Goal: Task Accomplishment & Management: Use online tool/utility

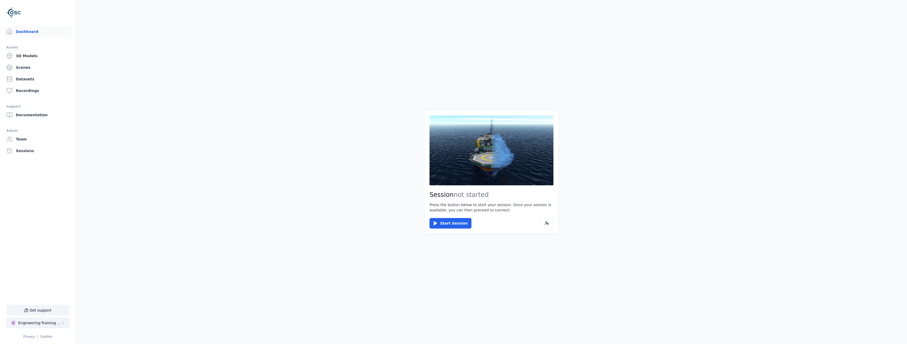
click at [40, 326] on button "E Engineering-Training (SSO Staging)" at bounding box center [37, 323] width 63 height 11
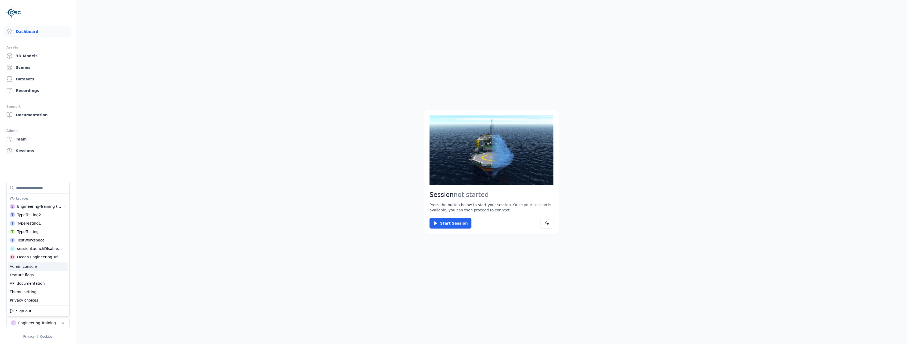
click at [43, 264] on div "Admin console" at bounding box center [38, 266] width 61 height 8
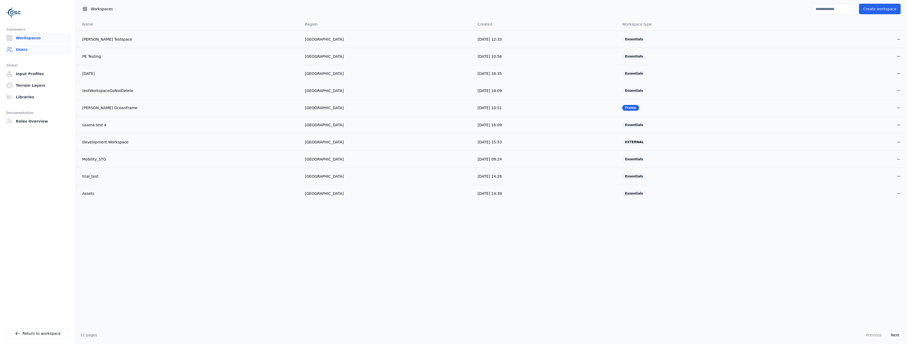
click at [38, 50] on link "Users" at bounding box center [37, 49] width 67 height 11
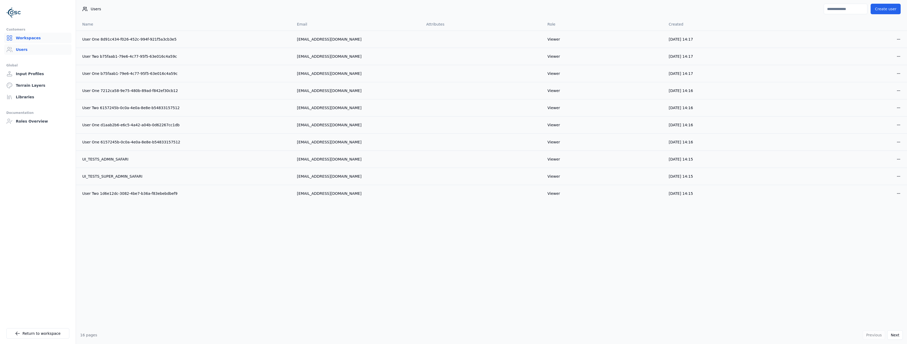
click at [32, 38] on link "Workspaces" at bounding box center [37, 38] width 67 height 11
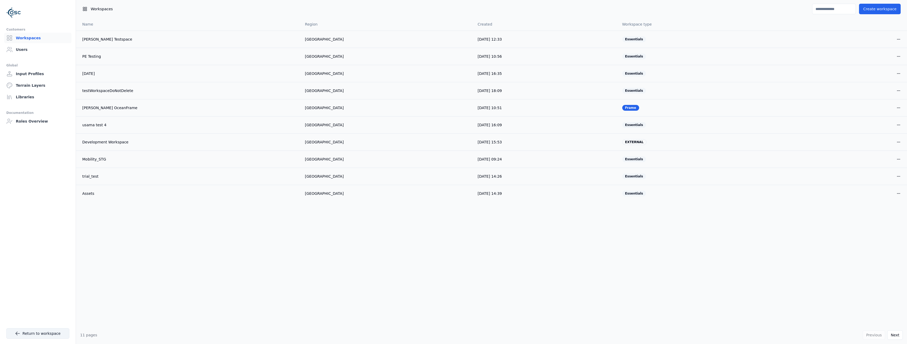
click at [35, 333] on link "Return to workspace" at bounding box center [37, 333] width 63 height 11
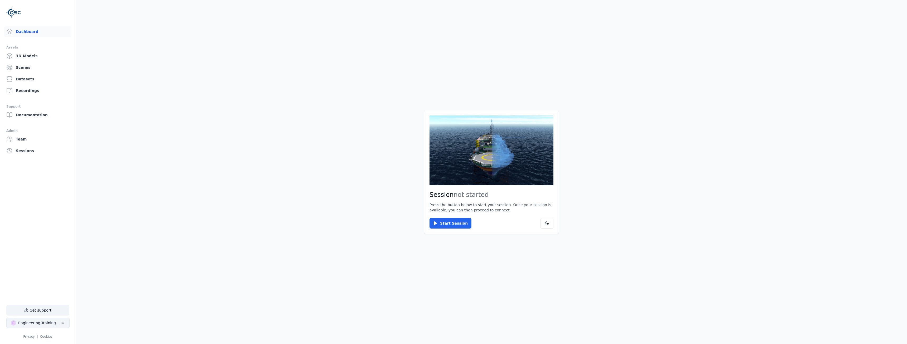
click at [27, 321] on div "Engineering-Training (SSO Staging)" at bounding box center [39, 322] width 43 height 5
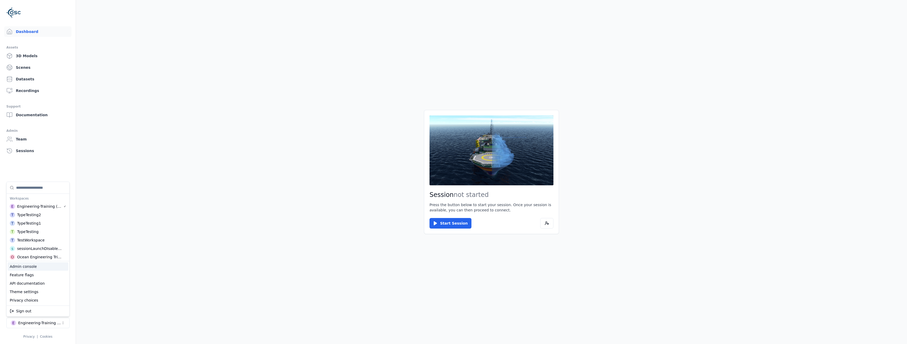
click at [30, 267] on div "Admin console" at bounding box center [38, 266] width 61 height 8
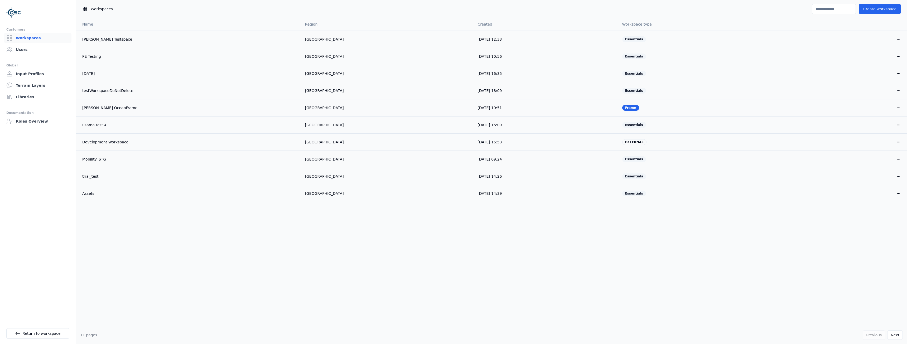
click at [843, 11] on input at bounding box center [834, 9] width 44 height 11
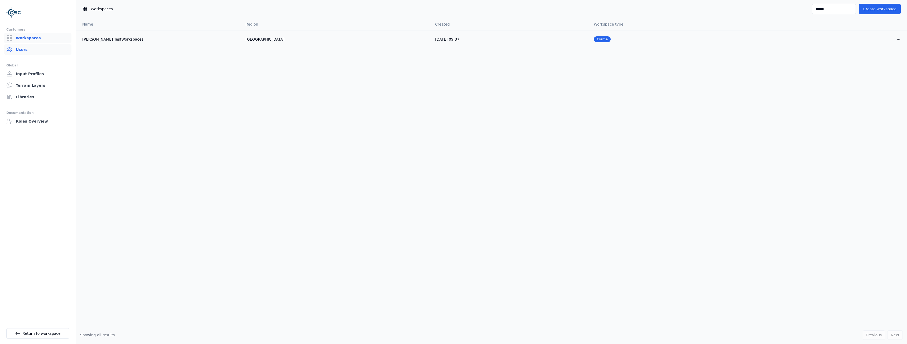
type input "******"
click at [43, 47] on link "Users" at bounding box center [37, 49] width 67 height 11
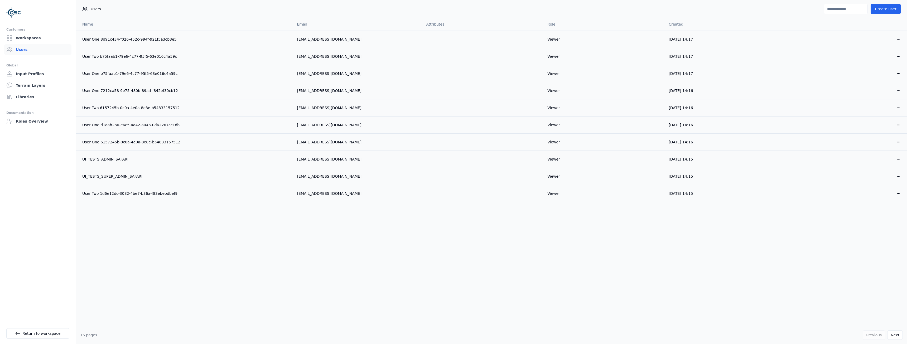
click at [832, 7] on input at bounding box center [846, 9] width 44 height 11
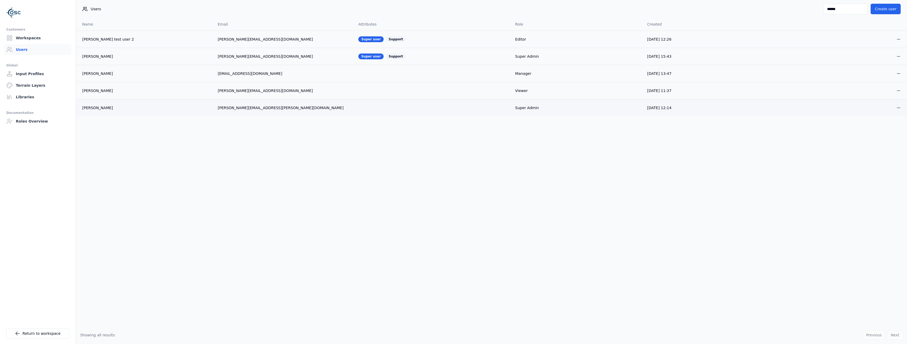
type input "******"
click at [93, 107] on div "[PERSON_NAME]" at bounding box center [145, 107] width 127 height 5
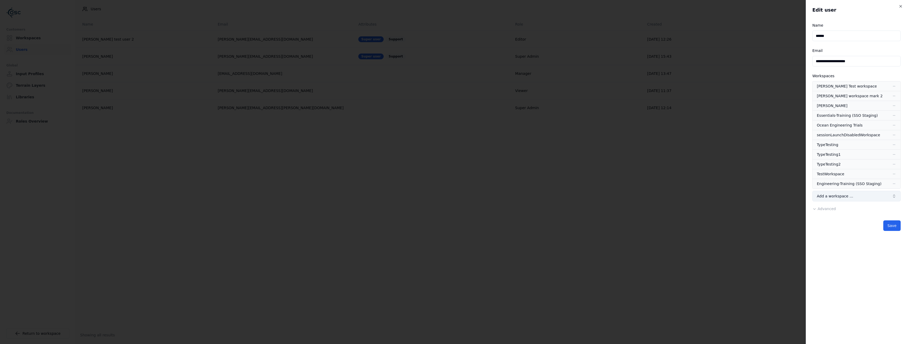
click at [834, 196] on span "Add a workspace …" at bounding box center [835, 195] width 36 height 5
type input "**"
click at [831, 222] on div "Replay" at bounding box center [857, 220] width 86 height 8
click at [892, 237] on button "Save" at bounding box center [891, 235] width 17 height 11
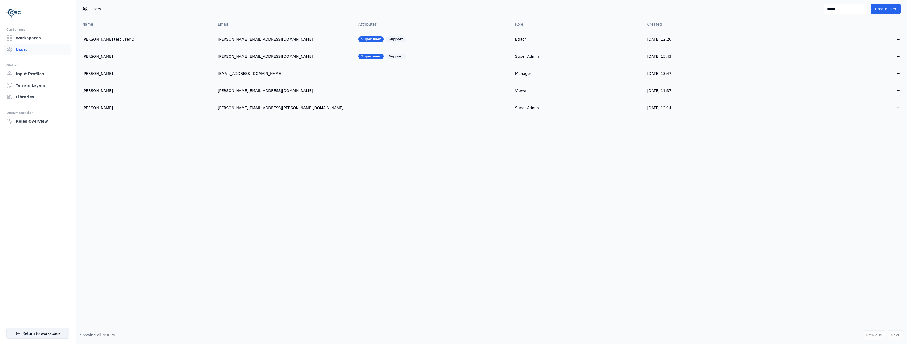
click at [36, 334] on link "Return to workspace" at bounding box center [37, 333] width 63 height 11
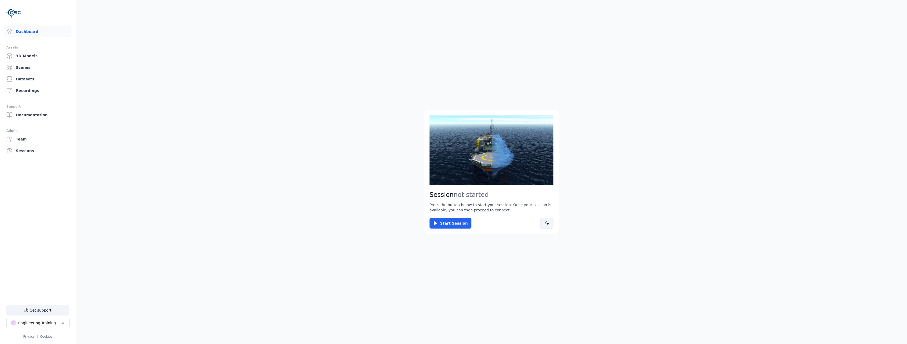
click at [545, 223] on icon at bounding box center [547, 223] width 4 height 4
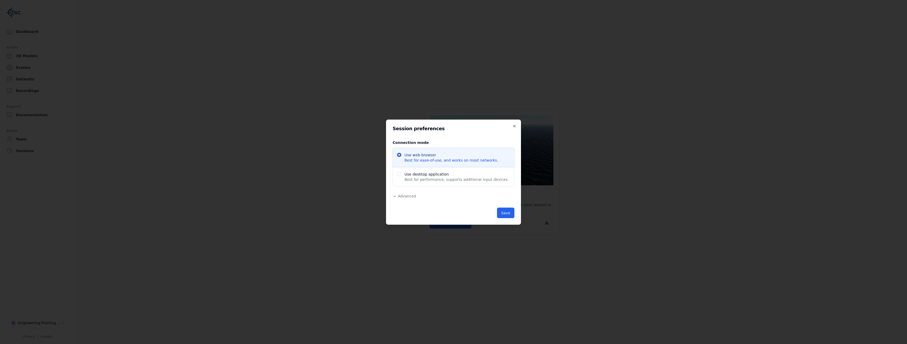
click at [398, 196] on span "Advanced" at bounding box center [407, 196] width 18 height 4
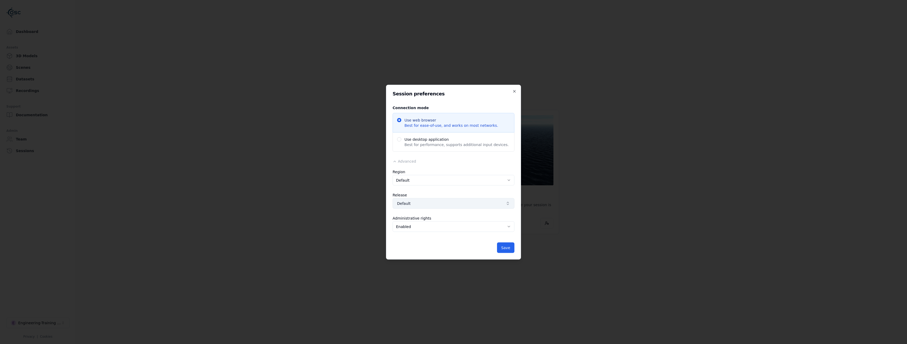
click at [434, 203] on span "Default" at bounding box center [450, 203] width 106 height 5
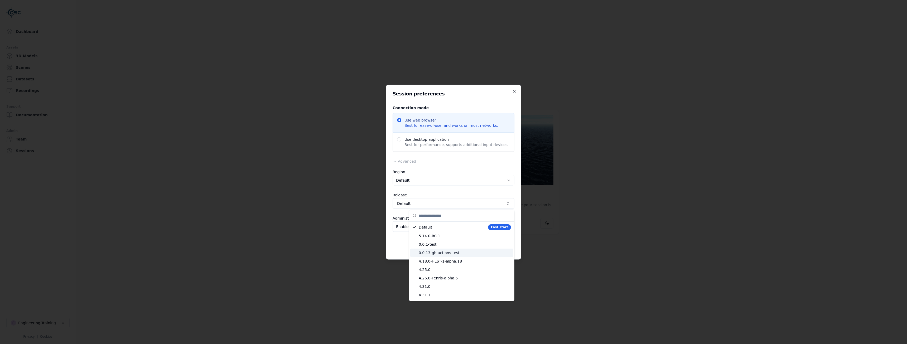
drag, startPoint x: 404, startPoint y: 251, endPoint x: 418, endPoint y: 227, distance: 27.5
click at [403, 250] on div at bounding box center [453, 172] width 907 height 344
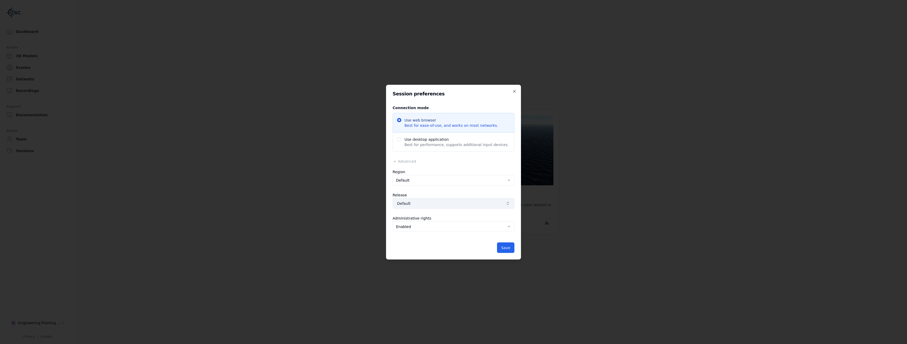
click at [431, 204] on span "Default" at bounding box center [450, 203] width 106 height 5
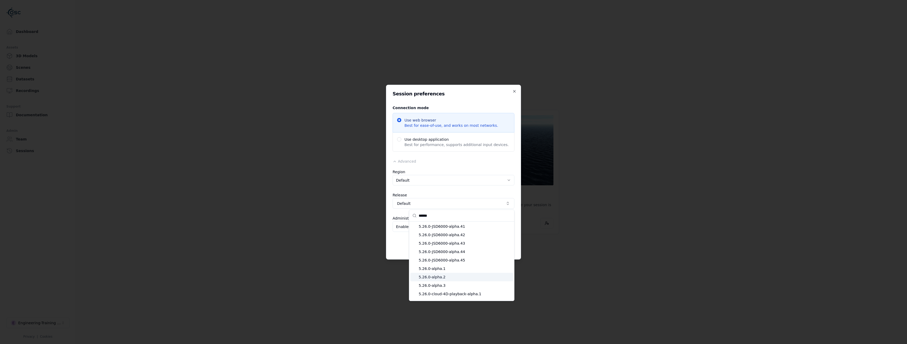
scroll to position [125, 0]
type input "******"
click at [463, 287] on span "5.26.0-cloud-4D-playback-alpha.1" at bounding box center [465, 286] width 92 height 5
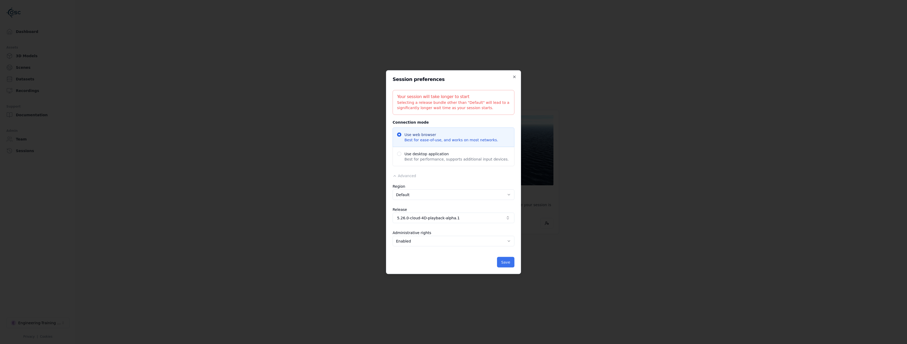
click at [508, 262] on button "Save" at bounding box center [505, 262] width 17 height 11
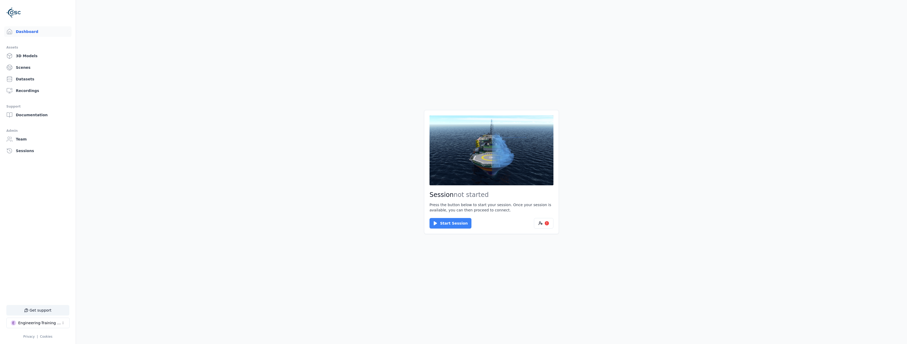
click at [455, 223] on button "Start Session" at bounding box center [450, 223] width 42 height 11
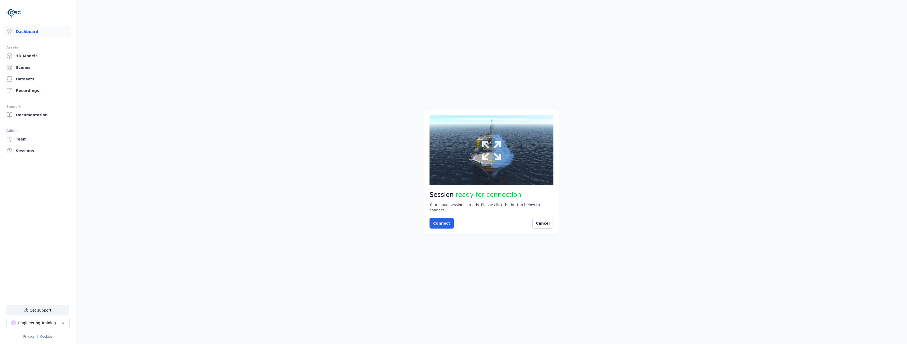
click at [501, 155] on icon at bounding box center [491, 150] width 25 height 25
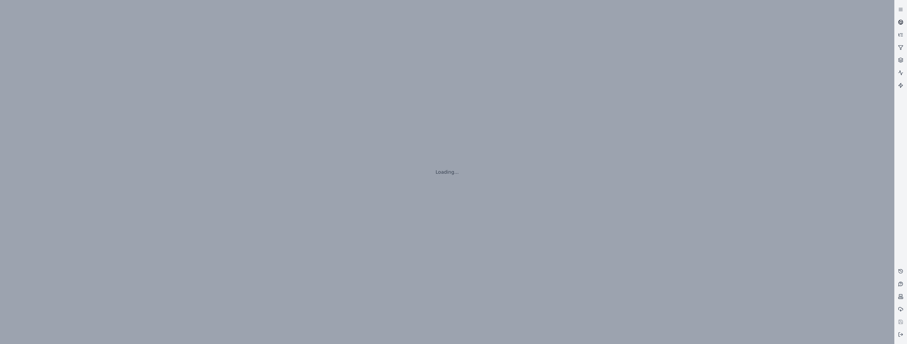
click at [898, 21] on icon at bounding box center [900, 22] width 5 height 5
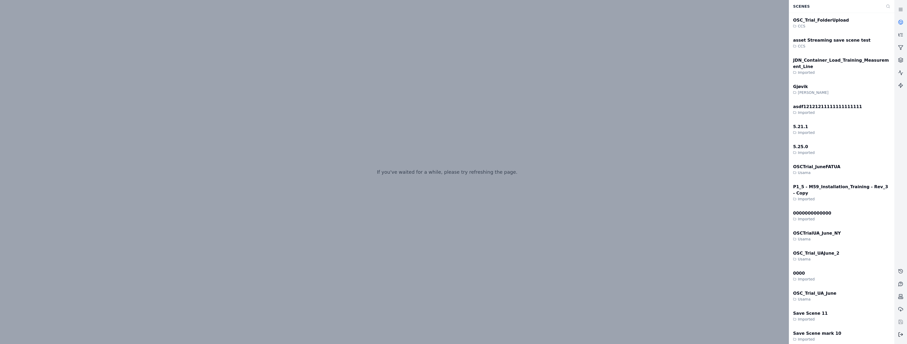
click at [896, 332] on button at bounding box center [900, 334] width 13 height 13
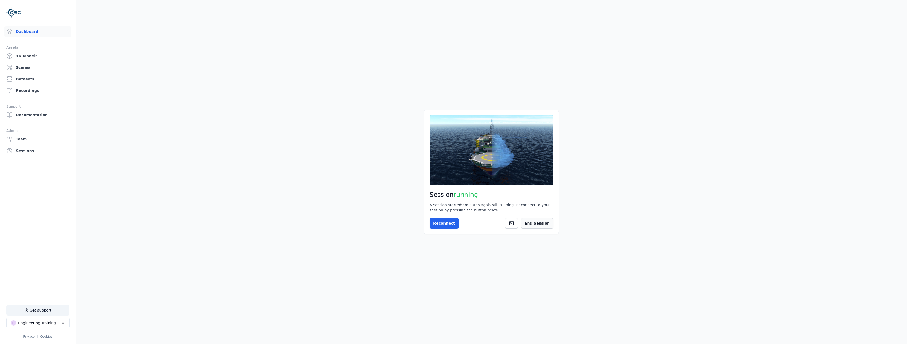
click at [551, 222] on button "End Session" at bounding box center [537, 223] width 32 height 11
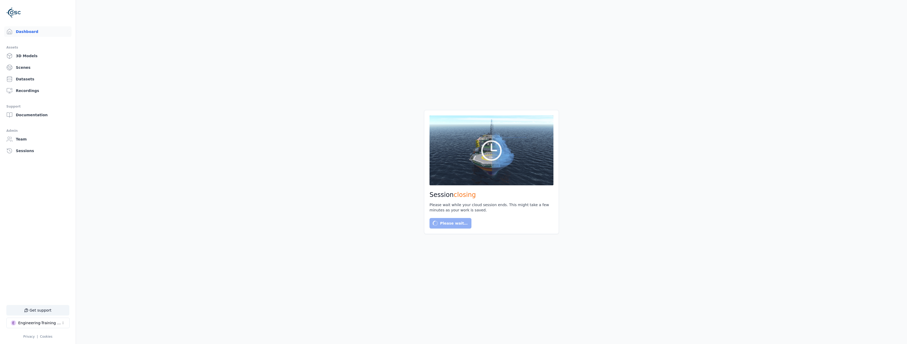
click at [44, 324] on div "Engineering-Training (SSO Staging)" at bounding box center [39, 322] width 43 height 5
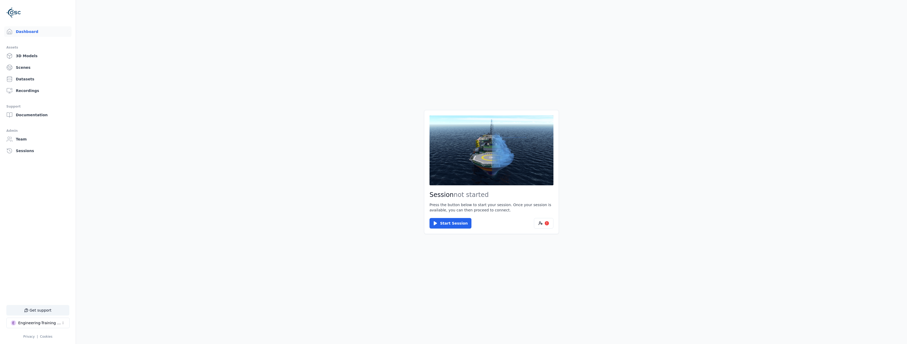
click at [37, 241] on ul "Dashboard Assets 3D Models Scenes Datasets Recordings Support Documentation Adm…" at bounding box center [37, 182] width 63 height 313
click at [46, 321] on div "Engineering-Training (SSO Staging)" at bounding box center [39, 322] width 43 height 5
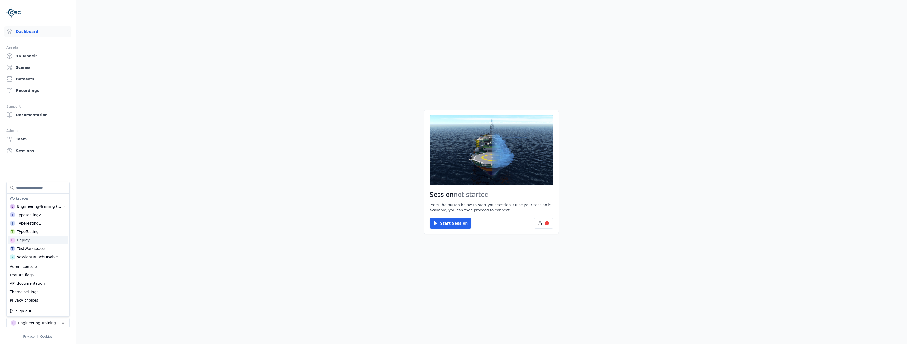
click at [27, 244] on div "R Replay" at bounding box center [38, 240] width 61 height 8
drag, startPoint x: 221, startPoint y: 261, endPoint x: 259, endPoint y: 258, distance: 38.6
click at [221, 261] on html "Dashboard Assets 3D Models Scenes Datasets Recordings Support Documentation Adm…" at bounding box center [453, 172] width 907 height 344
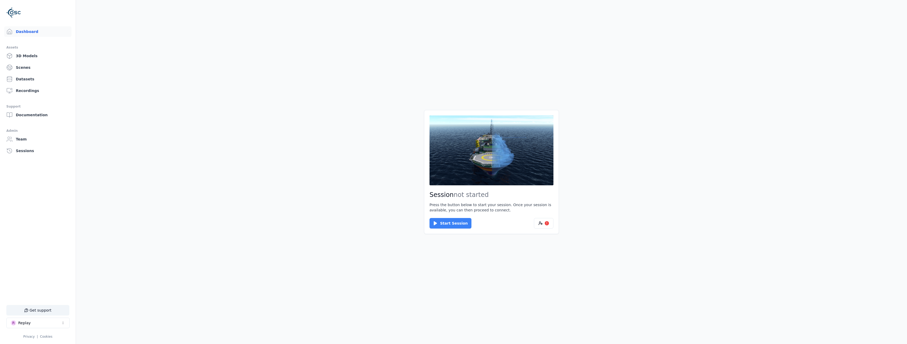
click at [436, 224] on icon at bounding box center [435, 223] width 5 height 5
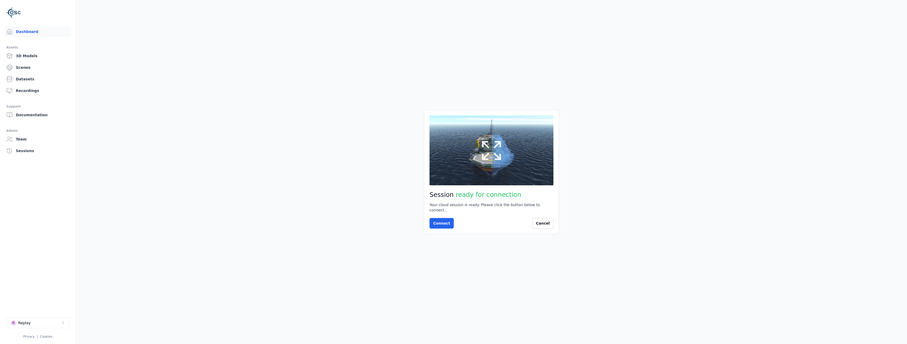
click at [472, 149] on button at bounding box center [491, 150] width 124 height 70
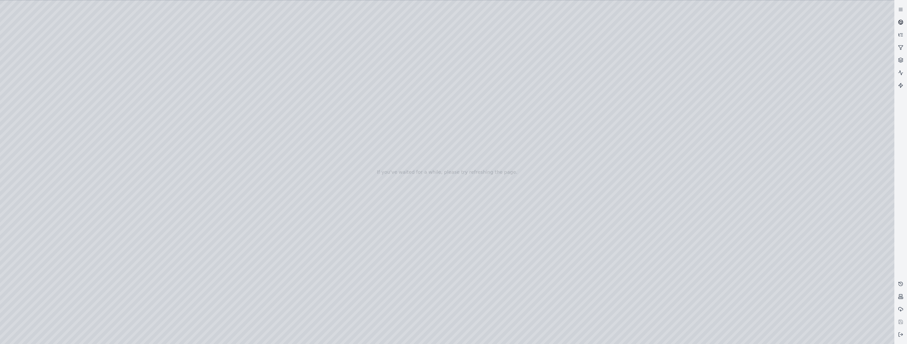
click at [898, 24] on icon at bounding box center [900, 22] width 5 height 5
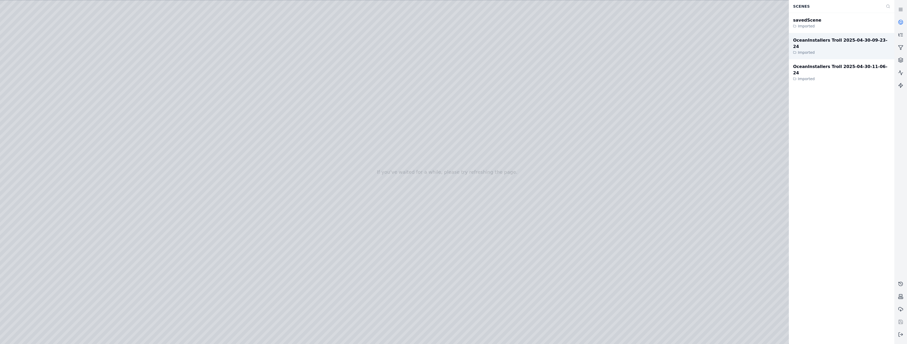
click at [814, 42] on div "OceanInstallers Troll 2025-04-30-09-23-24" at bounding box center [841, 43] width 97 height 13
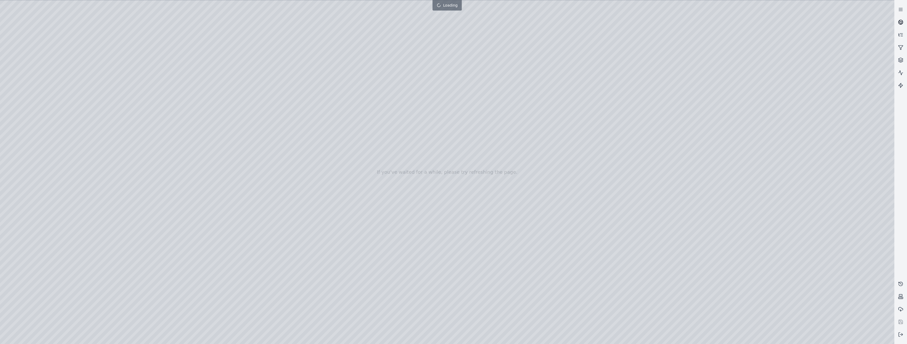
click at [903, 24] on icon at bounding box center [900, 22] width 5 height 5
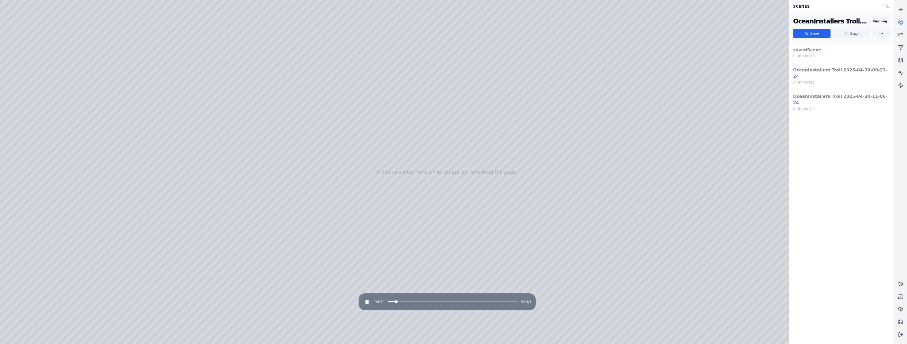
click at [394, 302] on span at bounding box center [395, 301] width 3 height 3
click at [407, 302] on span at bounding box center [452, 301] width 129 height 1
drag, startPoint x: 676, startPoint y: 311, endPoint x: 534, endPoint y: 306, distance: 141.9
drag, startPoint x: 613, startPoint y: 309, endPoint x: 579, endPoint y: 241, distance: 75.5
drag, startPoint x: 589, startPoint y: 282, endPoint x: 463, endPoint y: 293, distance: 126.0
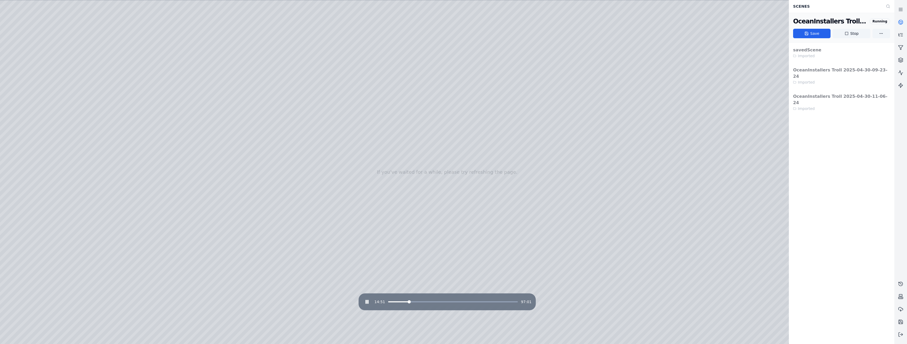
drag, startPoint x: 613, startPoint y: 281, endPoint x: 547, endPoint y: 288, distance: 66.5
drag, startPoint x: 646, startPoint y: 277, endPoint x: 632, endPoint y: 290, distance: 19.6
drag, startPoint x: 654, startPoint y: 285, endPoint x: 527, endPoint y: 293, distance: 127.4
drag, startPoint x: 454, startPoint y: 253, endPoint x: 284, endPoint y: 244, distance: 170.2
drag, startPoint x: 279, startPoint y: 235, endPoint x: 396, endPoint y: 246, distance: 117.9
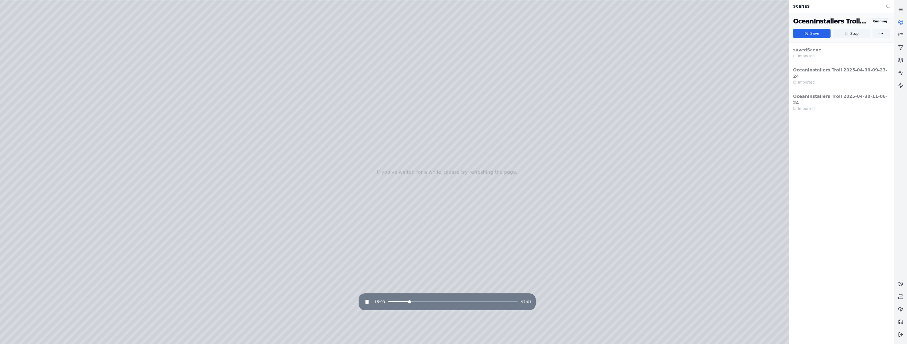
drag, startPoint x: 395, startPoint y: 246, endPoint x: 385, endPoint y: 250, distance: 11.1
drag, startPoint x: 501, startPoint y: 249, endPoint x: 519, endPoint y: 248, distance: 18.5
drag, startPoint x: 519, startPoint y: 249, endPoint x: 293, endPoint y: 277, distance: 227.3
drag, startPoint x: 260, startPoint y: 296, endPoint x: 246, endPoint y: 293, distance: 13.8
click at [453, 267] on div at bounding box center [447, 172] width 894 height 344
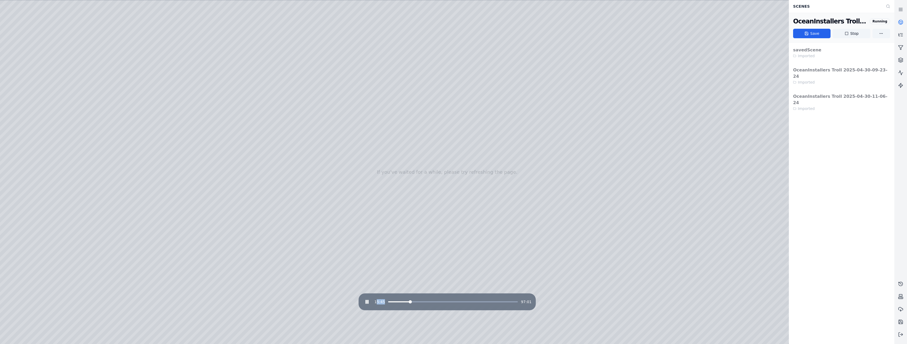
drag, startPoint x: 376, startPoint y: 302, endPoint x: 382, endPoint y: 302, distance: 6.3
click at [382, 302] on span "15:45" at bounding box center [379, 301] width 11 height 5
drag, startPoint x: 374, startPoint y: 302, endPoint x: 533, endPoint y: 304, distance: 159.8
click at [533, 304] on div "15:49 97:01" at bounding box center [447, 301] width 177 height 17
click at [532, 303] on div "15:49 97:01" at bounding box center [447, 301] width 177 height 17
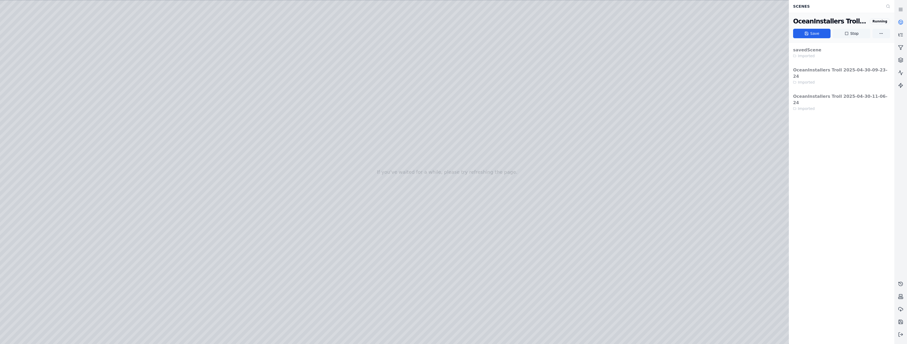
click at [855, 31] on button "Stop" at bounding box center [850, 33] width 37 height 9
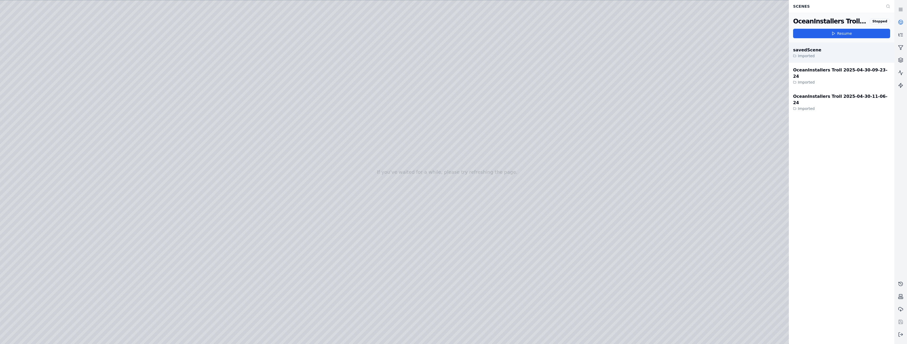
click at [810, 50] on div "savedScene" at bounding box center [807, 50] width 28 height 6
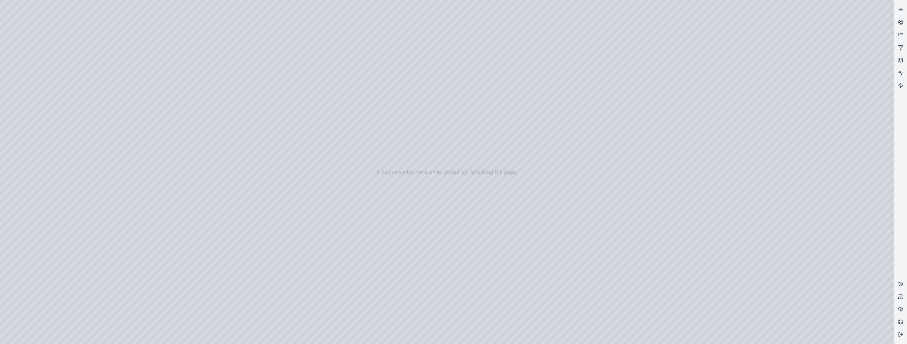
drag, startPoint x: 575, startPoint y: 178, endPoint x: 528, endPoint y: 181, distance: 47.3
drag, startPoint x: 620, startPoint y: 180, endPoint x: 431, endPoint y: 233, distance: 195.7
click at [799, 339] on div at bounding box center [447, 172] width 894 height 344
click at [831, 257] on div at bounding box center [447, 172] width 894 height 344
drag, startPoint x: 821, startPoint y: 275, endPoint x: 829, endPoint y: 288, distance: 15.0
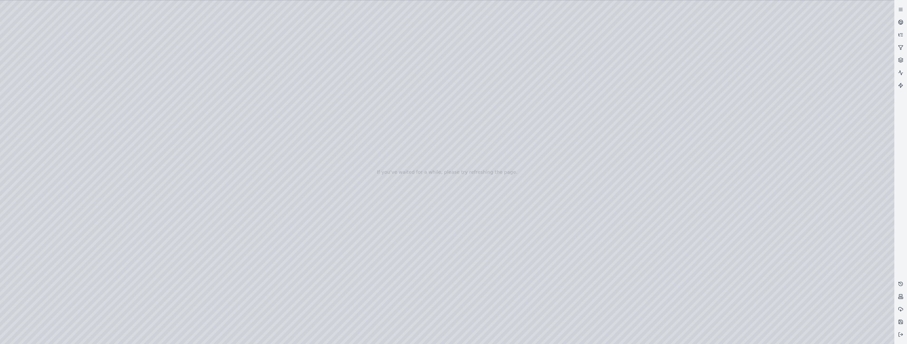
click at [821, 276] on div at bounding box center [447, 172] width 894 height 344
drag, startPoint x: 829, startPoint y: 288, endPoint x: 836, endPoint y: 288, distance: 6.6
click at [830, 289] on div at bounding box center [447, 172] width 894 height 344
drag, startPoint x: 847, startPoint y: 275, endPoint x: 822, endPoint y: 299, distance: 34.3
click at [846, 276] on div at bounding box center [447, 172] width 894 height 344
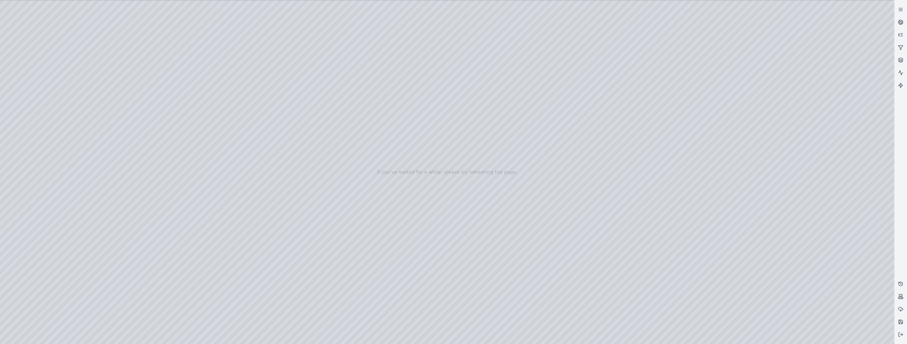
click at [751, 337] on div at bounding box center [447, 172] width 894 height 344
click at [750, 255] on div at bounding box center [447, 172] width 894 height 344
click at [645, 335] on div at bounding box center [447, 172] width 894 height 344
click at [896, 21] on link at bounding box center [900, 22] width 13 height 13
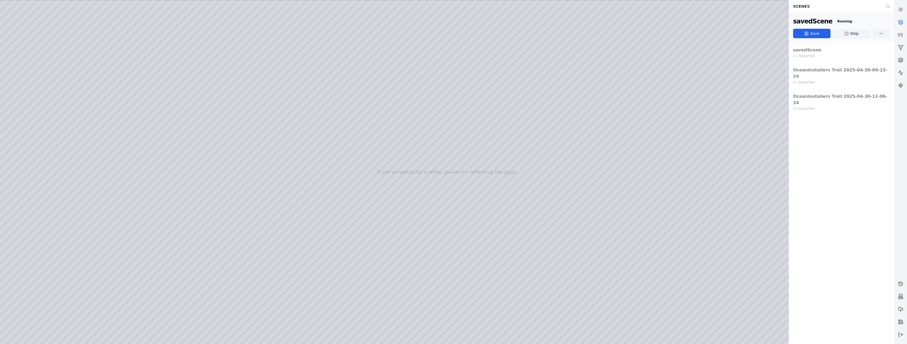
drag, startPoint x: 856, startPoint y: 36, endPoint x: 473, endPoint y: 32, distance: 383.8
click at [856, 36] on button "Stop" at bounding box center [850, 33] width 37 height 9
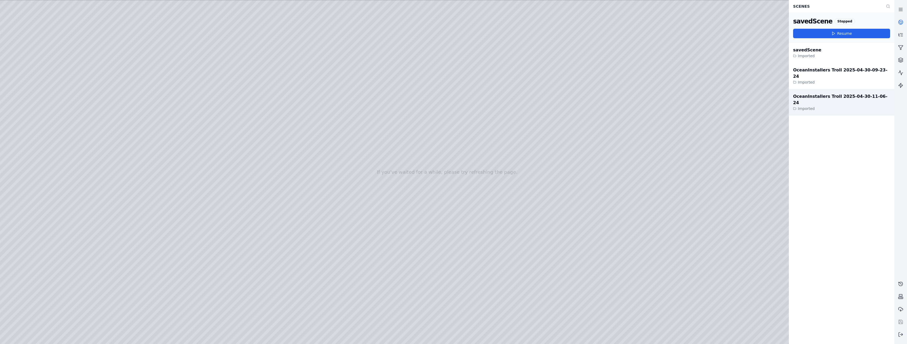
drag, startPoint x: 819, startPoint y: 85, endPoint x: 776, endPoint y: 97, distance: 44.8
click at [819, 89] on div "OceanInstallers Troll 2025-04-30-11-06-24 Imported" at bounding box center [841, 102] width 105 height 26
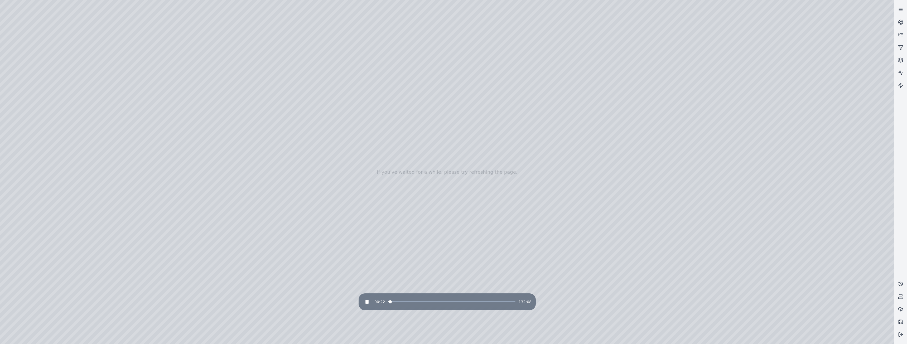
click at [500, 300] on div "00:22 132:08" at bounding box center [447, 302] width 169 height 8
click at [502, 301] on span at bounding box center [452, 301] width 125 height 1
drag, startPoint x: 638, startPoint y: 178, endPoint x: 456, endPoint y: 203, distance: 183.1
drag, startPoint x: 460, startPoint y: 205, endPoint x: 423, endPoint y: 64, distance: 146.7
drag, startPoint x: 483, startPoint y: 82, endPoint x: 463, endPoint y: 188, distance: 107.3
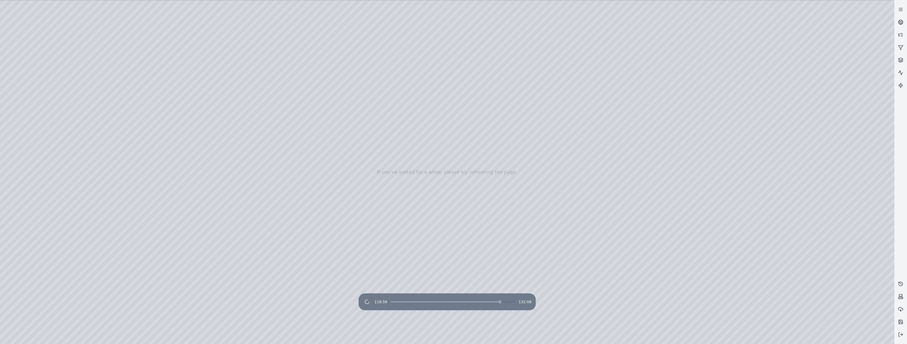
drag, startPoint x: 457, startPoint y: 176, endPoint x: 444, endPoint y: 143, distance: 34.6
drag, startPoint x: 310, startPoint y: 228, endPoint x: 316, endPoint y: 225, distance: 7.2
drag, startPoint x: 318, startPoint y: 224, endPoint x: 310, endPoint y: 227, distance: 9.3
drag, startPoint x: 345, startPoint y: 215, endPoint x: 348, endPoint y: 224, distance: 9.5
drag, startPoint x: 345, startPoint y: 226, endPoint x: 339, endPoint y: 231, distance: 8.0
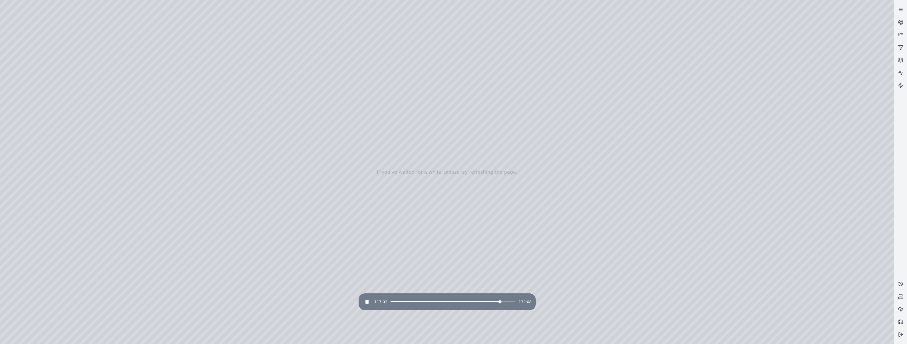
drag, startPoint x: 363, startPoint y: 224, endPoint x: 348, endPoint y: 257, distance: 36.5
drag, startPoint x: 352, startPoint y: 244, endPoint x: 316, endPoint y: 264, distance: 40.9
drag, startPoint x: 333, startPoint y: 249, endPoint x: 312, endPoint y: 268, distance: 28.9
click at [462, 302] on span at bounding box center [425, 301] width 74 height 1
drag, startPoint x: 481, startPoint y: 214, endPoint x: 478, endPoint y: 236, distance: 21.8
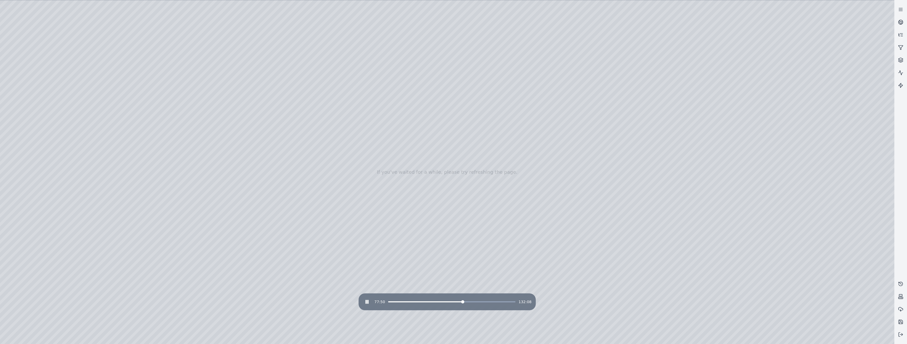
drag, startPoint x: 525, startPoint y: 242, endPoint x: 548, endPoint y: 220, distance: 32.4
drag, startPoint x: 602, startPoint y: 228, endPoint x: 542, endPoint y: 213, distance: 61.3
drag, startPoint x: 347, startPoint y: 222, endPoint x: 375, endPoint y: 215, distance: 29.2
drag, startPoint x: 348, startPoint y: 218, endPoint x: 375, endPoint y: 214, distance: 27.2
drag, startPoint x: 349, startPoint y: 99, endPoint x: 360, endPoint y: 184, distance: 85.9
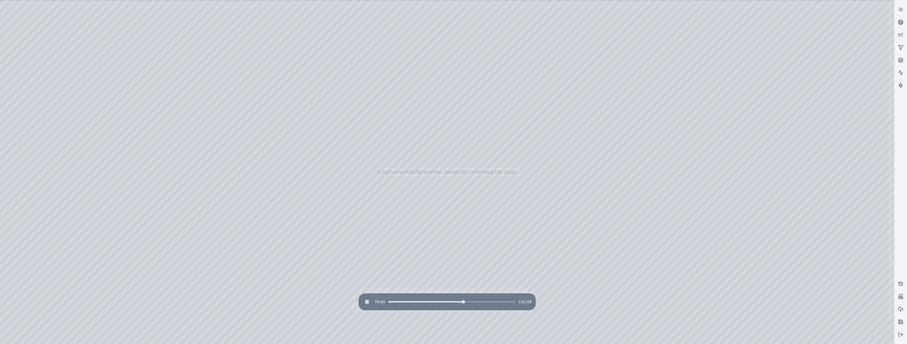
drag, startPoint x: 359, startPoint y: 181, endPoint x: 424, endPoint y: 201, distance: 68.0
click at [421, 302] on span at bounding box center [425, 301] width 75 height 1
drag, startPoint x: 355, startPoint y: 244, endPoint x: 331, endPoint y: 231, distance: 27.0
click at [307, 243] on div at bounding box center [447, 172] width 894 height 344
drag, startPoint x: 319, startPoint y: 246, endPoint x: 322, endPoint y: 235, distance: 12.3
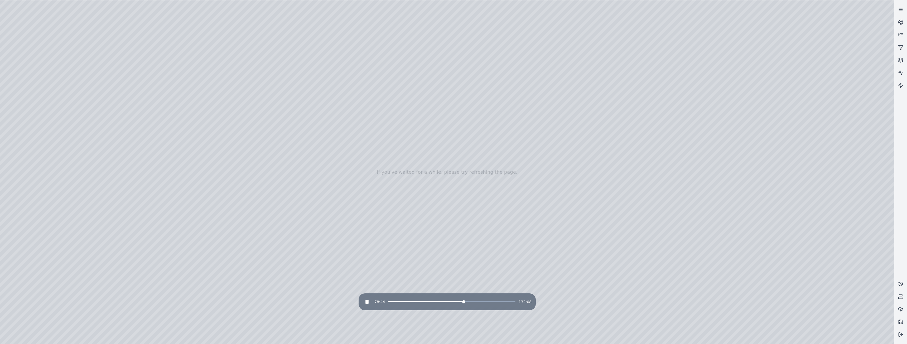
click at [353, 193] on div at bounding box center [447, 172] width 894 height 344
click at [370, 188] on div at bounding box center [447, 172] width 894 height 344
click at [437, 157] on div at bounding box center [447, 172] width 894 height 344
drag, startPoint x: 595, startPoint y: 275, endPoint x: 595, endPoint y: 282, distance: 6.6
drag, startPoint x: 595, startPoint y: 283, endPoint x: 596, endPoint y: 291, distance: 8.7
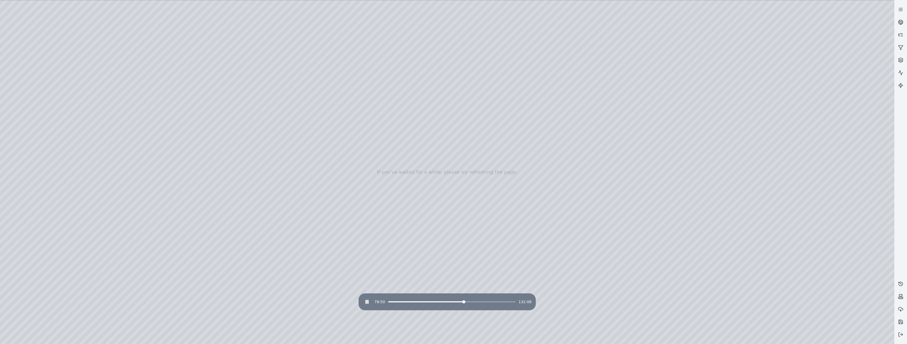
click at [449, 272] on div at bounding box center [447, 172] width 894 height 344
click at [429, 270] on div at bounding box center [447, 172] width 894 height 344
click at [318, 282] on div at bounding box center [447, 172] width 894 height 344
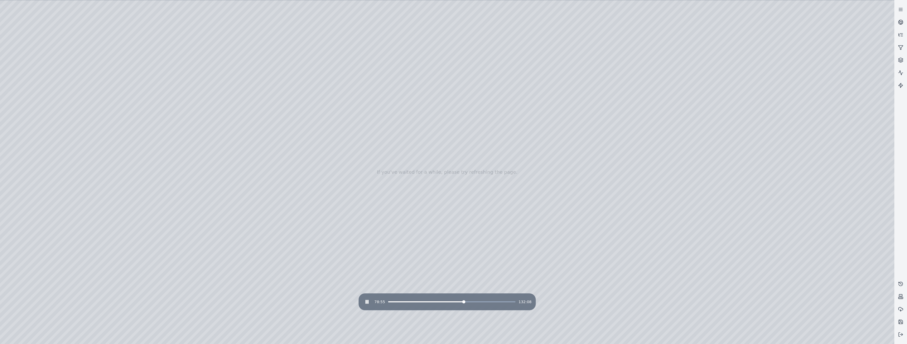
click at [422, 302] on span at bounding box center [426, 301] width 76 height 1
drag, startPoint x: 537, startPoint y: 285, endPoint x: 539, endPoint y: 274, distance: 11.2
drag, startPoint x: 692, startPoint y: 218, endPoint x: 668, endPoint y: 231, distance: 27.5
drag, startPoint x: 557, startPoint y: 232, endPoint x: 524, endPoint y: 228, distance: 33.2
drag, startPoint x: 542, startPoint y: 239, endPoint x: 497, endPoint y: 246, distance: 45.8
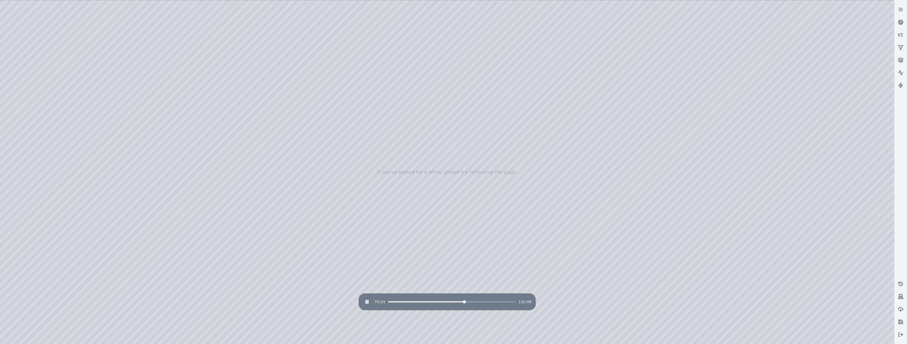
drag, startPoint x: 627, startPoint y: 221, endPoint x: 429, endPoint y: 226, distance: 198.0
drag, startPoint x: 643, startPoint y: 242, endPoint x: 382, endPoint y: 229, distance: 260.8
drag, startPoint x: 558, startPoint y: 224, endPoint x: 438, endPoint y: 224, distance: 120.2
drag, startPoint x: 471, startPoint y: 189, endPoint x: 388, endPoint y: 187, distance: 83.6
click at [466, 178] on div at bounding box center [447, 172] width 894 height 344
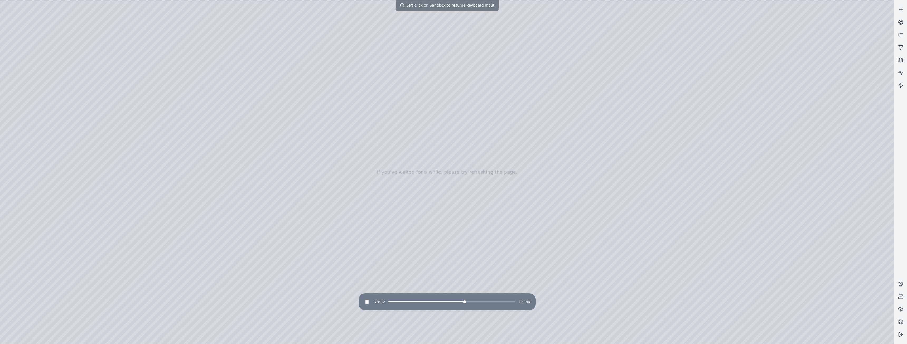
click at [466, 178] on div at bounding box center [447, 172] width 894 height 344
drag, startPoint x: 466, startPoint y: 178, endPoint x: 469, endPoint y: 178, distance: 2.6
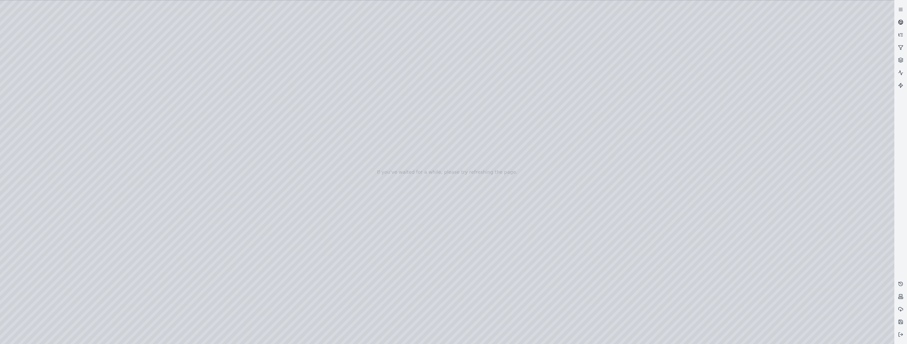
click at [901, 23] on icon at bounding box center [900, 22] width 5 height 5
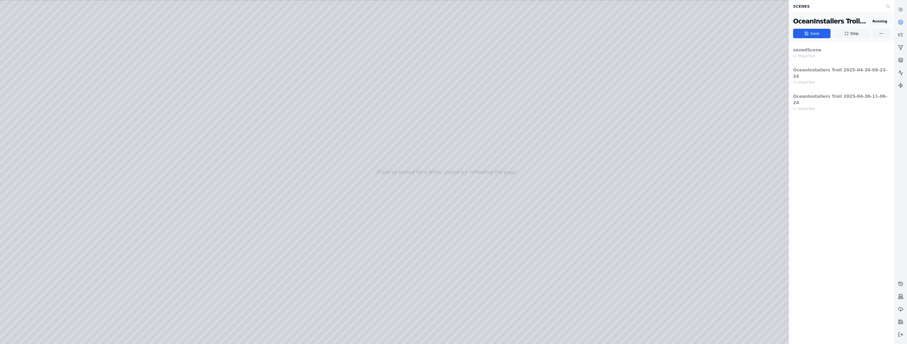
click at [841, 38] on button "Stop" at bounding box center [850, 33] width 37 height 9
click at [477, 192] on div at bounding box center [447, 172] width 894 height 344
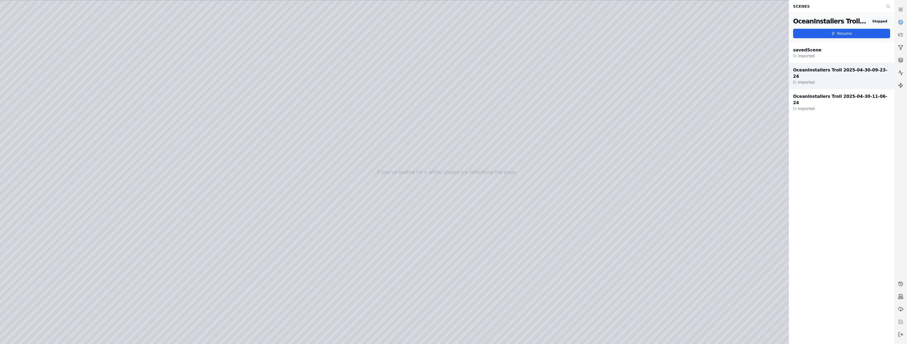
click at [840, 71] on div "OceanInstallers Troll 2025-04-30-09-23-24" at bounding box center [841, 73] width 97 height 13
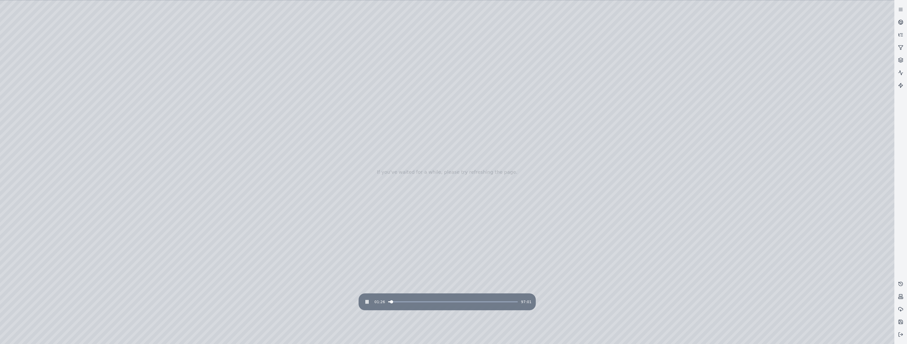
click at [472, 303] on div "01:26 97:01" at bounding box center [447, 302] width 169 height 8
click at [472, 301] on span at bounding box center [452, 301] width 129 height 1
drag, startPoint x: 741, startPoint y: 203, endPoint x: 728, endPoint y: 196, distance: 14.7
click at [467, 301] on div "62:16 97:01" at bounding box center [447, 302] width 169 height 8
click at [467, 302] on span at bounding box center [427, 301] width 79 height 1
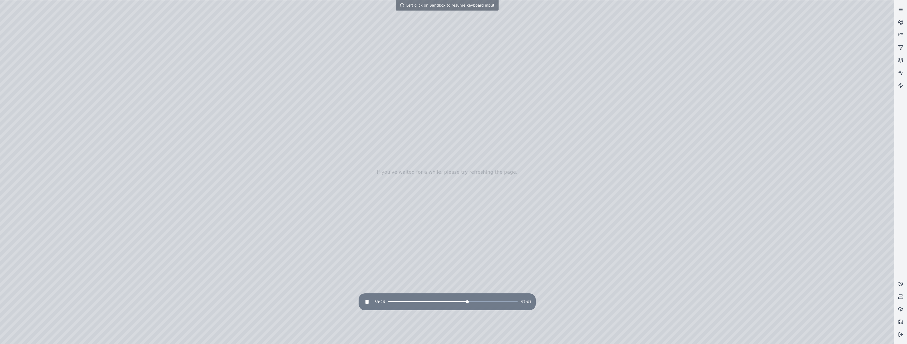
drag, startPoint x: 504, startPoint y: 242, endPoint x: 507, endPoint y: 249, distance: 7.4
click at [471, 302] on span at bounding box center [452, 301] width 129 height 1
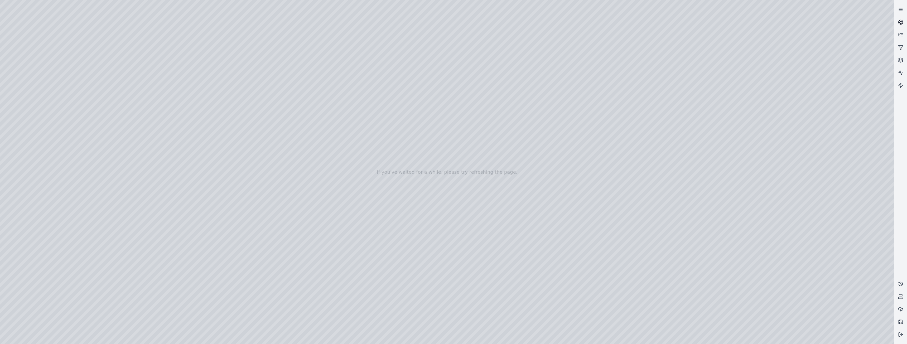
click at [898, 22] on circle at bounding box center [900, 22] width 4 height 4
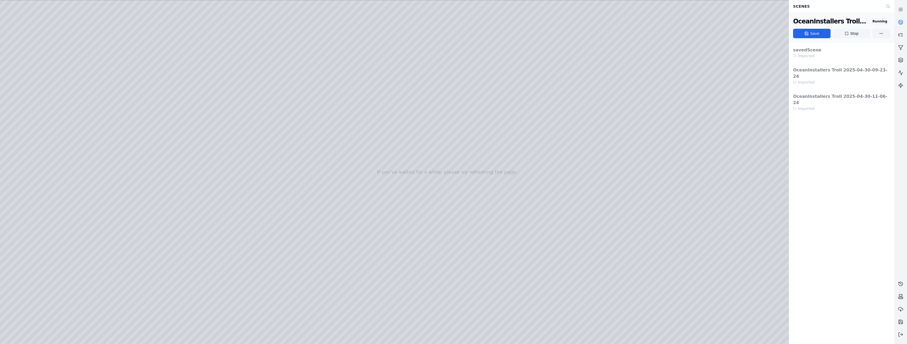
click at [851, 33] on button "Stop" at bounding box center [850, 33] width 37 height 9
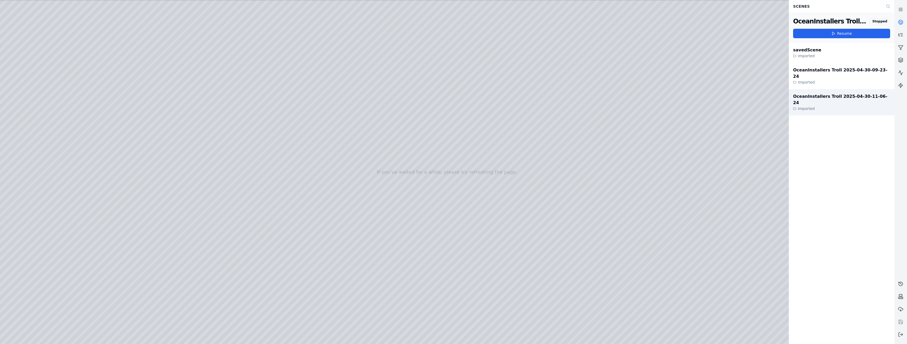
click at [846, 93] on div "OceanInstallers Troll 2025-04-30-11-06-24" at bounding box center [841, 99] width 97 height 13
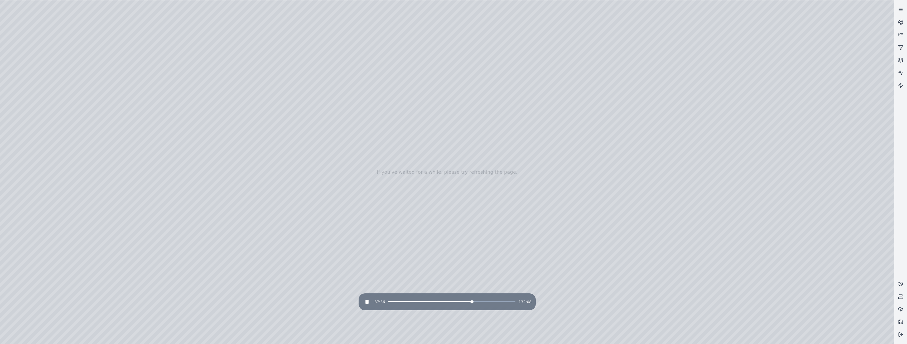
click at [473, 302] on span at bounding box center [451, 301] width 127 height 1
drag, startPoint x: 450, startPoint y: 191, endPoint x: 453, endPoint y: 195, distance: 5.0
drag, startPoint x: 493, startPoint y: 187, endPoint x: 492, endPoint y: 191, distance: 4.0
drag, startPoint x: 507, startPoint y: 186, endPoint x: 501, endPoint y: 209, distance: 24.2
drag, startPoint x: 512, startPoint y: 205, endPoint x: 504, endPoint y: 236, distance: 32.0
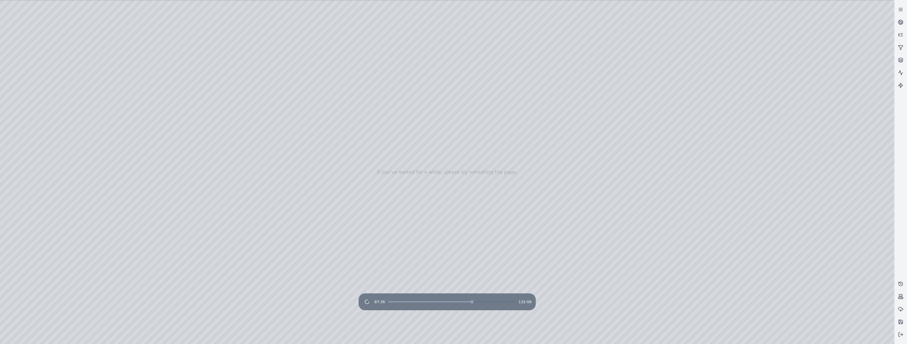
drag, startPoint x: 507, startPoint y: 229, endPoint x: 490, endPoint y: 254, distance: 29.7
drag, startPoint x: 321, startPoint y: 170, endPoint x: 366, endPoint y: 177, distance: 45.6
drag, startPoint x: 371, startPoint y: 177, endPoint x: 331, endPoint y: 225, distance: 62.5
drag, startPoint x: 440, startPoint y: 197, endPoint x: 443, endPoint y: 211, distance: 14.1
drag, startPoint x: 453, startPoint y: 200, endPoint x: 422, endPoint y: 259, distance: 66.8
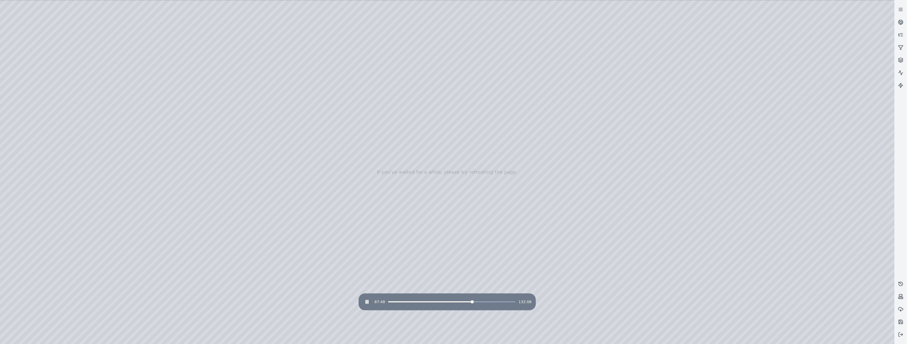
drag, startPoint x: 413, startPoint y: 212, endPoint x: 410, endPoint y: 241, distance: 29.6
drag, startPoint x: 541, startPoint y: 220, endPoint x: 482, endPoint y: 250, distance: 66.0
drag, startPoint x: 567, startPoint y: 240, endPoint x: 498, endPoint y: 202, distance: 79.0
drag, startPoint x: 477, startPoint y: 237, endPoint x: 498, endPoint y: 164, distance: 76.3
click at [500, 301] on div "87:57 132:08" at bounding box center [447, 302] width 169 height 8
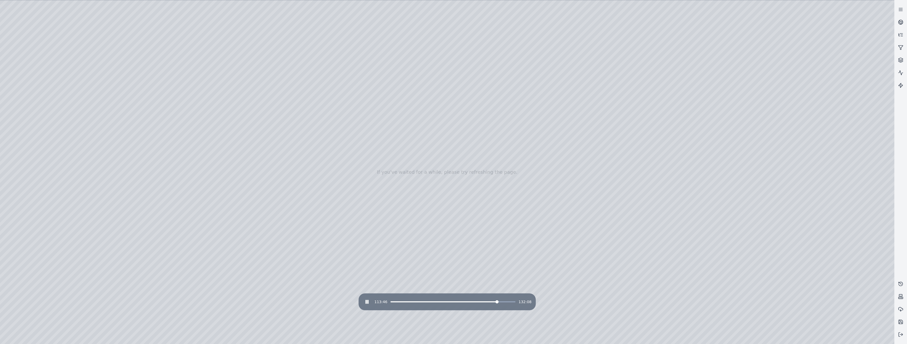
click at [499, 302] on span at bounding box center [452, 301] width 125 height 1
drag, startPoint x: 401, startPoint y: 243, endPoint x: 516, endPoint y: 261, distance: 116.1
drag, startPoint x: 572, startPoint y: 256, endPoint x: 464, endPoint y: 250, distance: 108.0
drag, startPoint x: 554, startPoint y: 253, endPoint x: 459, endPoint y: 229, distance: 98.0
drag, startPoint x: 492, startPoint y: 226, endPoint x: 484, endPoint y: 229, distance: 8.8
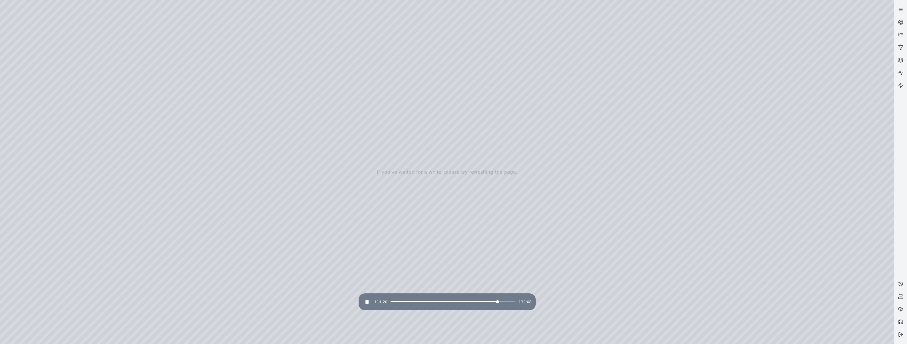
click at [445, 300] on div "114:20 132:08" at bounding box center [447, 302] width 169 height 8
click at [443, 302] on span at bounding box center [415, 301] width 55 height 1
click at [393, 275] on div at bounding box center [447, 172] width 894 height 344
click at [350, 272] on div at bounding box center [447, 172] width 894 height 344
click at [374, 220] on div at bounding box center [447, 172] width 894 height 344
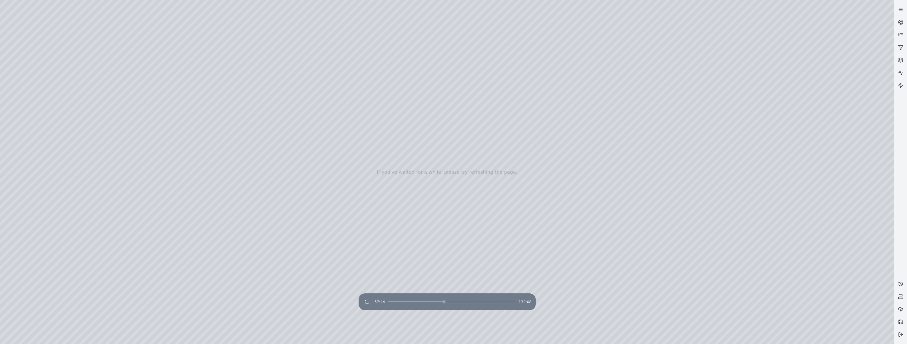
click at [480, 120] on div at bounding box center [447, 172] width 894 height 344
click at [403, 300] on div "114:45 132:08" at bounding box center [447, 302] width 169 height 8
click at [404, 301] on div "114:45 132:08" at bounding box center [447, 302] width 169 height 8
click at [405, 302] on span at bounding box center [396, 301] width 17 height 1
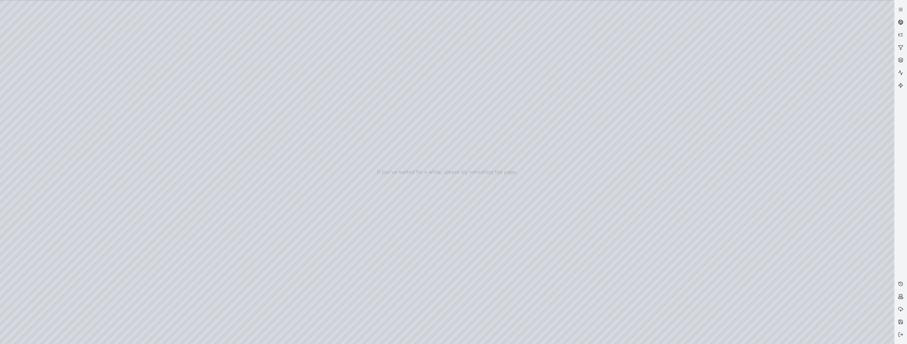
click at [902, 22] on icon at bounding box center [900, 22] width 5 height 5
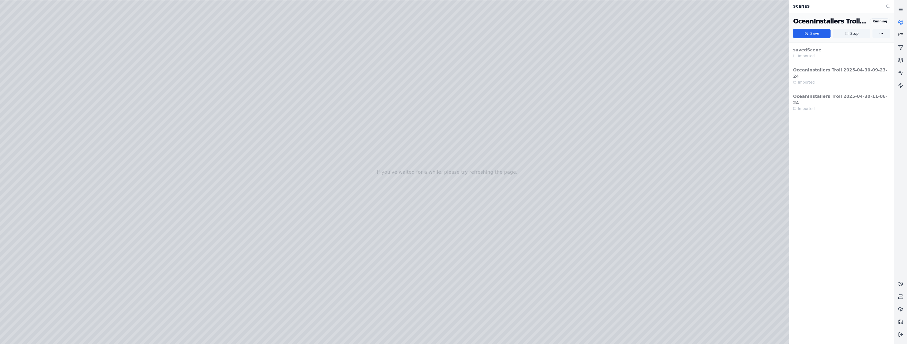
click at [900, 38] on link at bounding box center [900, 34] width 13 height 13
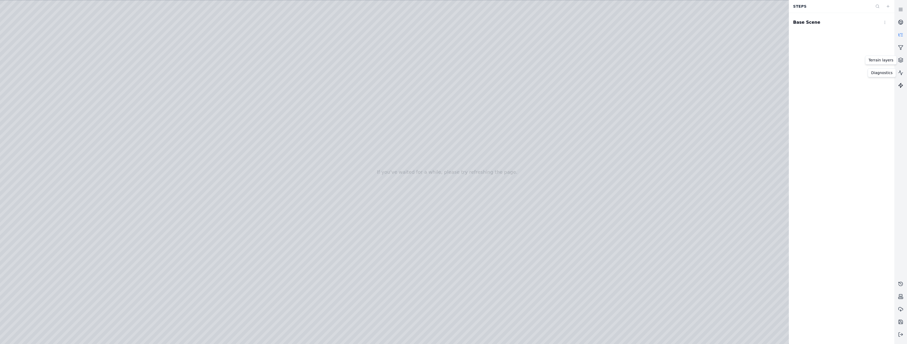
click at [900, 79] on link at bounding box center [900, 85] width 13 height 13
click at [902, 75] on icon at bounding box center [900, 72] width 5 height 5
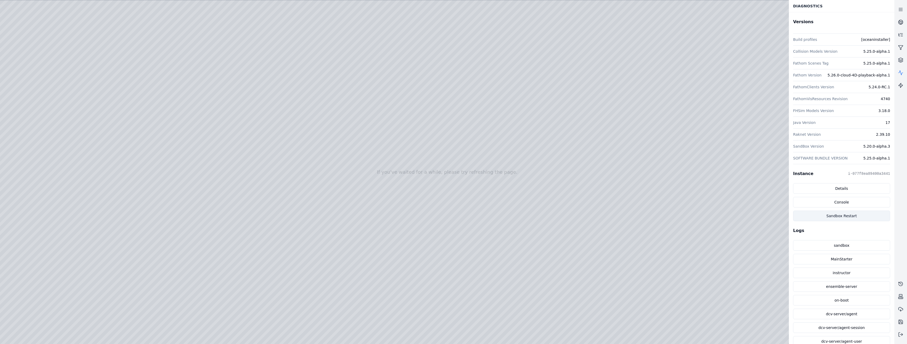
click at [839, 216] on button "Sandbox Restart" at bounding box center [841, 216] width 97 height 11
click at [902, 22] on icon at bounding box center [900, 22] width 5 height 5
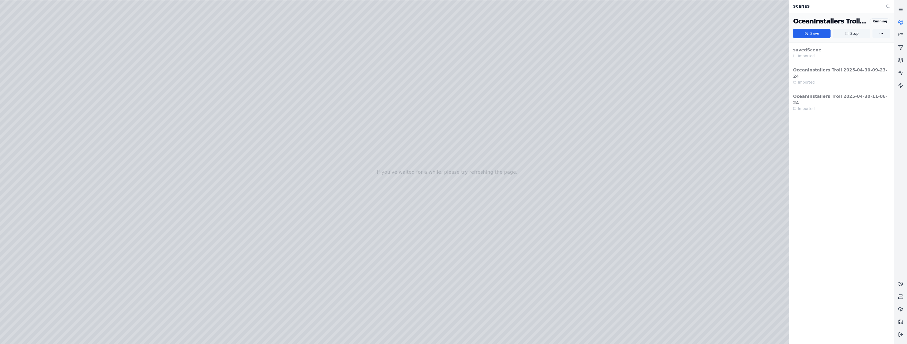
click at [847, 35] on icon at bounding box center [846, 33] width 3 height 3
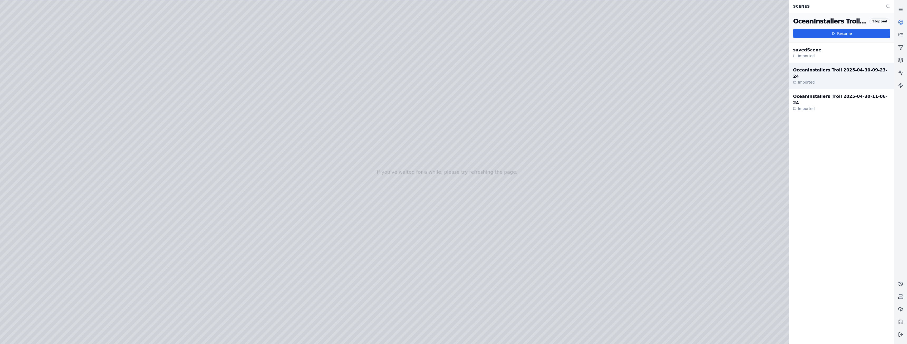
click at [809, 72] on div "OceanInstallers Troll 2025-04-30-09-23-24" at bounding box center [841, 73] width 97 height 13
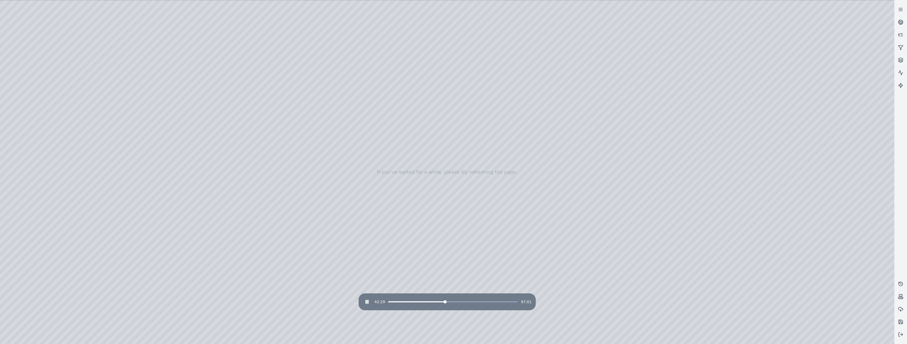
click at [445, 302] on span at bounding box center [452, 301] width 129 height 1
click at [476, 302] on span at bounding box center [452, 301] width 129 height 1
drag, startPoint x: 517, startPoint y: 261, endPoint x: 505, endPoint y: 266, distance: 12.3
drag, startPoint x: 509, startPoint y: 258, endPoint x: 437, endPoint y: 279, distance: 74.8
click at [889, 4] on div at bounding box center [447, 172] width 894 height 344
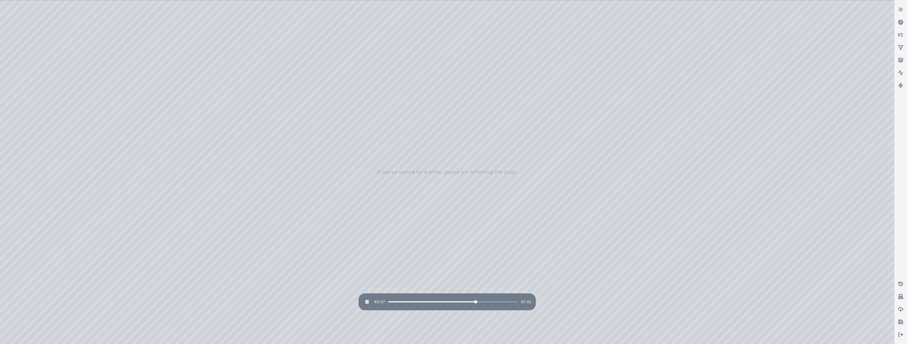
drag, startPoint x: 893, startPoint y: 108, endPoint x: 890, endPoint y: 128, distance: 20.3
click at [890, 128] on div at bounding box center [447, 172] width 894 height 344
click at [889, 9] on div at bounding box center [447, 172] width 894 height 344
click at [890, 6] on div at bounding box center [447, 172] width 894 height 344
click at [890, 4] on div at bounding box center [447, 172] width 894 height 344
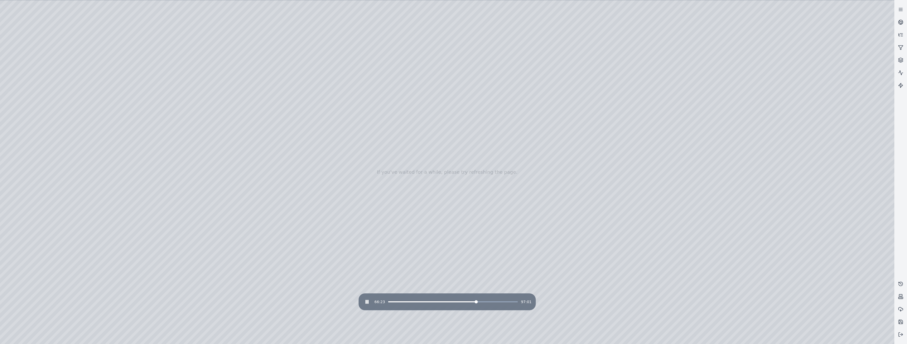
click at [499, 302] on div "66:23 97:01" at bounding box center [447, 302] width 169 height 8
click at [502, 301] on div "66:24 97:01" at bounding box center [447, 302] width 169 height 8
click at [502, 301] on span at bounding box center [452, 301] width 129 height 1
click at [399, 302] on span at bounding box center [394, 301] width 12 height 1
click at [508, 302] on span at bounding box center [452, 301] width 129 height 1
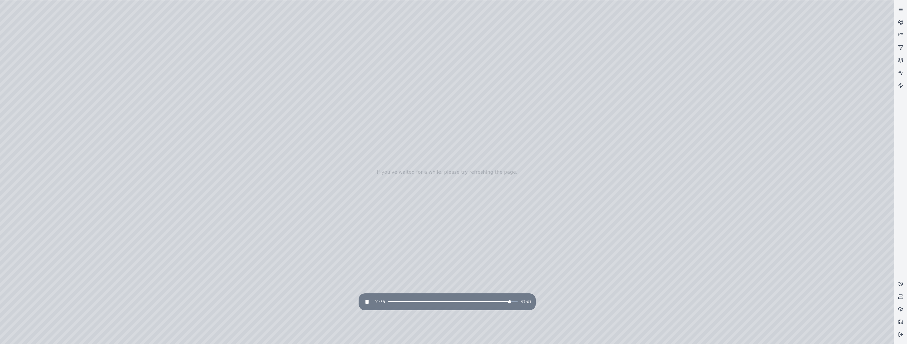
click at [512, 302] on span at bounding box center [452, 301] width 129 height 1
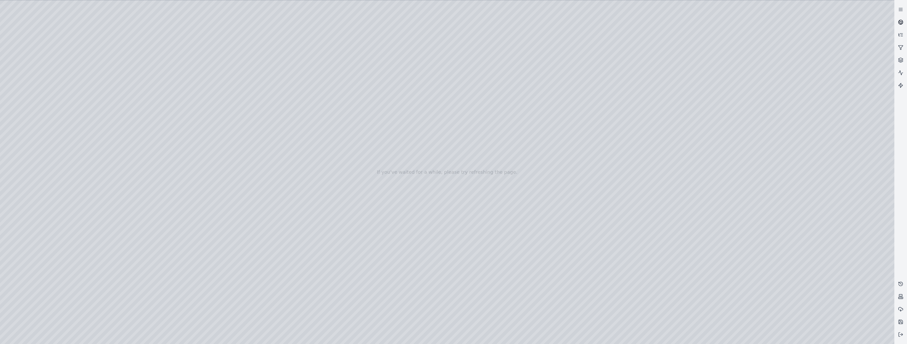
click at [903, 24] on icon at bounding box center [900, 22] width 5 height 5
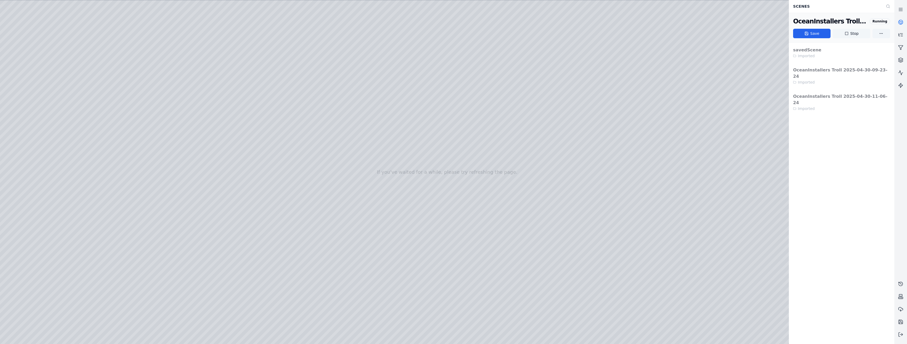
click at [859, 37] on button "Stop" at bounding box center [850, 33] width 37 height 9
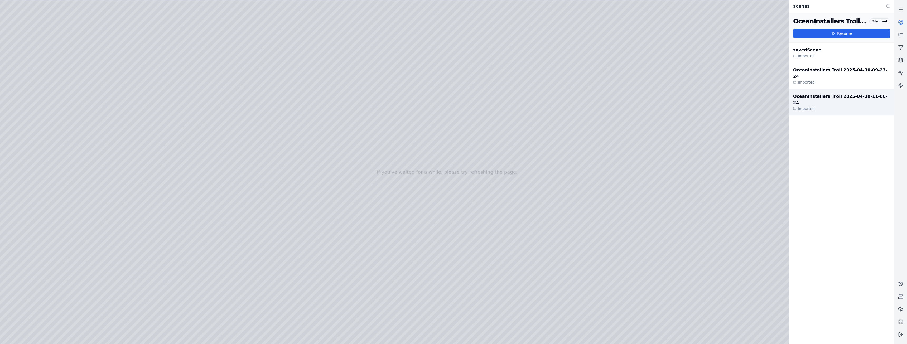
click at [823, 93] on div "OceanInstallers Troll 2025-04-30-11-06-24" at bounding box center [841, 99] width 97 height 13
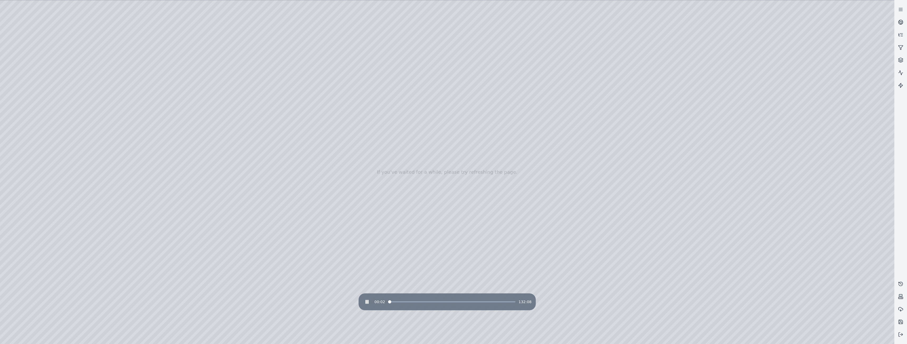
click at [414, 302] on span at bounding box center [451, 301] width 127 height 1
drag, startPoint x: 520, startPoint y: 233, endPoint x: 724, endPoint y: 272, distance: 207.9
drag, startPoint x: 418, startPoint y: 231, endPoint x: 448, endPoint y: 248, distance: 34.0
drag, startPoint x: 457, startPoint y: 249, endPoint x: 454, endPoint y: 254, distance: 5.7
click at [450, 301] on div "27:35 132:08" at bounding box center [447, 302] width 169 height 8
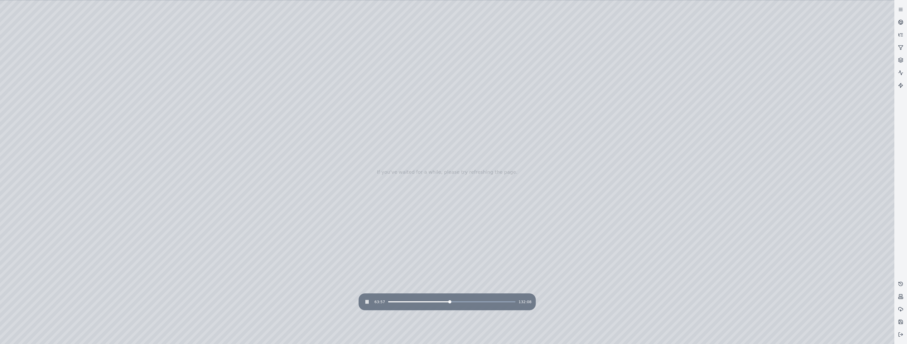
click at [450, 302] on span at bounding box center [451, 301] width 127 height 1
click at [486, 303] on div "64:17 132:08" at bounding box center [447, 302] width 169 height 8
click at [488, 301] on span at bounding box center [451, 301] width 127 height 1
drag, startPoint x: 573, startPoint y: 204, endPoint x: 554, endPoint y: 213, distance: 21.4
drag, startPoint x: 622, startPoint y: 253, endPoint x: 541, endPoint y: 275, distance: 83.5
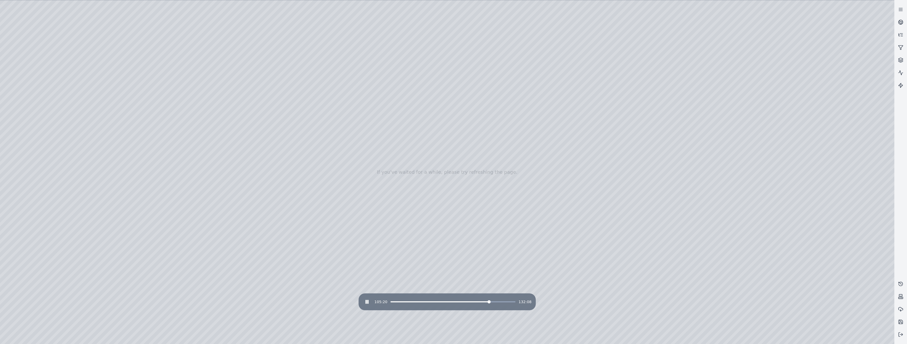
drag, startPoint x: 385, startPoint y: 226, endPoint x: 471, endPoint y: 219, distance: 85.7
click at [433, 302] on div "105:24 132:08" at bounding box center [447, 302] width 169 height 8
click at [433, 302] on span at bounding box center [410, 301] width 45 height 1
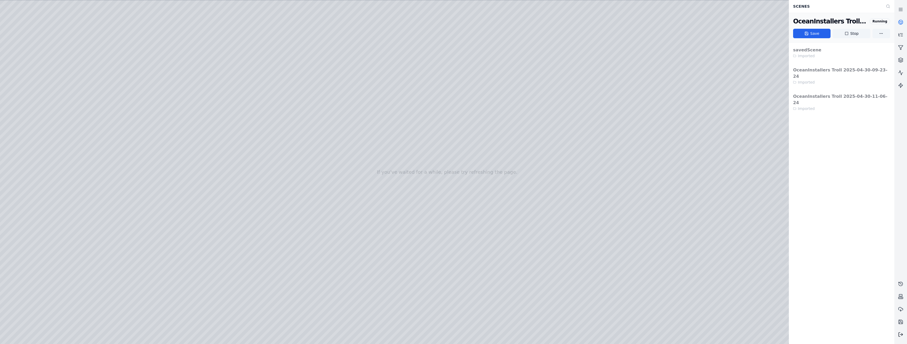
click at [899, 335] on icon at bounding box center [900, 334] width 5 height 5
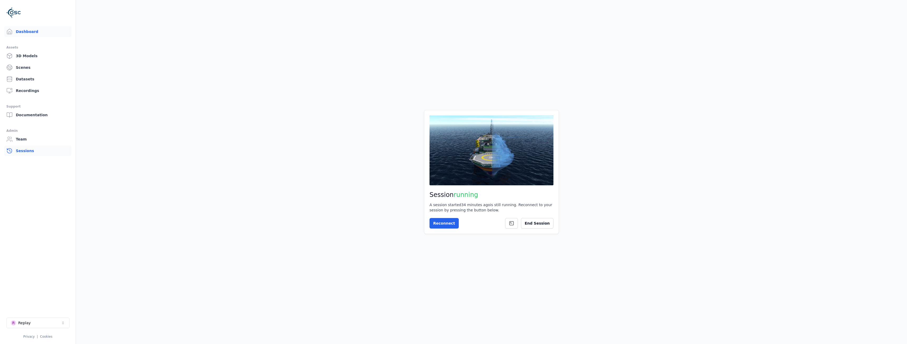
click at [25, 153] on link "Sessions" at bounding box center [37, 151] width 67 height 11
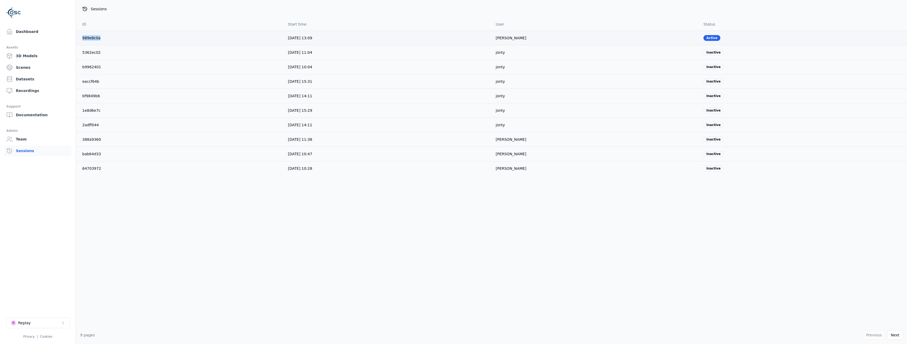
drag, startPoint x: 99, startPoint y: 37, endPoint x: 80, endPoint y: 38, distance: 19.0
click at [80, 38] on td "989e8c0a" at bounding box center [180, 38] width 208 height 14
copy link "989e8c0a"
click at [32, 31] on link "Dashboard" at bounding box center [37, 31] width 67 height 11
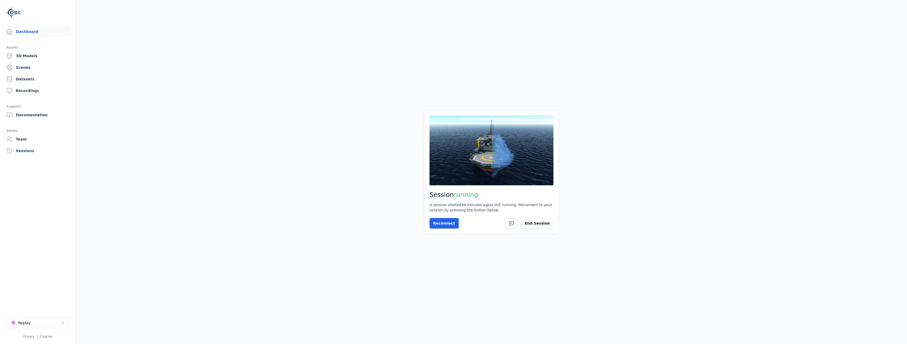
click at [540, 231] on div "Session running A session started 34 minutes ago is still running. Reconnect to…" at bounding box center [491, 172] width 135 height 124
click at [540, 223] on button "End Session" at bounding box center [537, 223] width 32 height 11
click at [447, 226] on button "Start Session" at bounding box center [450, 223] width 42 height 11
